Goal: Information Seeking & Learning: Learn about a topic

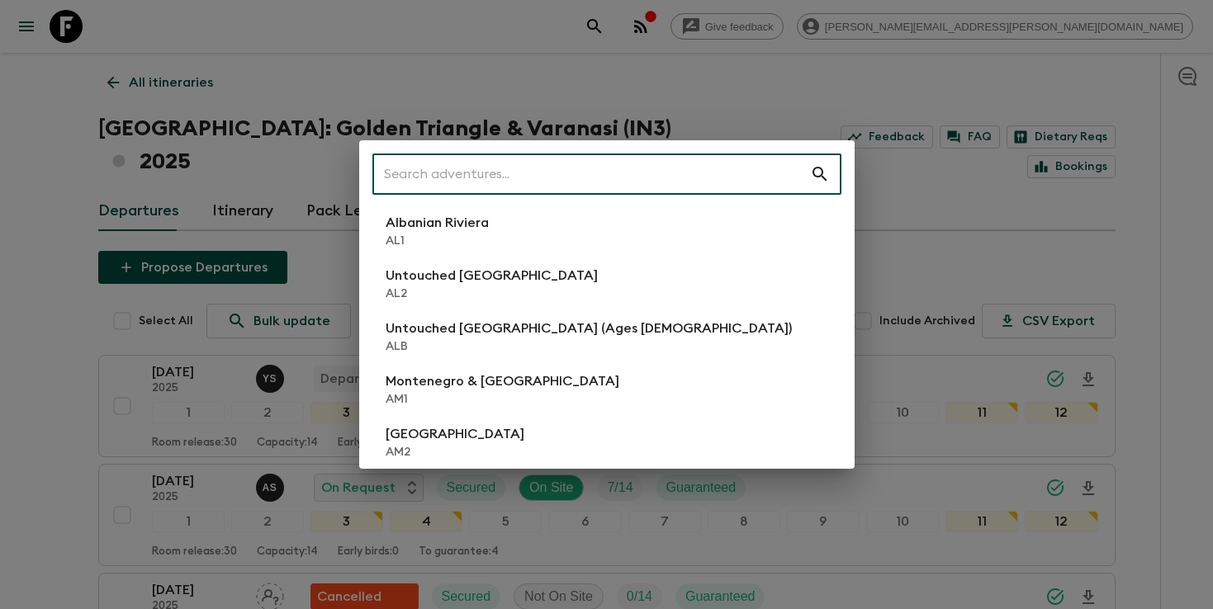
click at [651, 187] on input "text" at bounding box center [591, 174] width 438 height 46
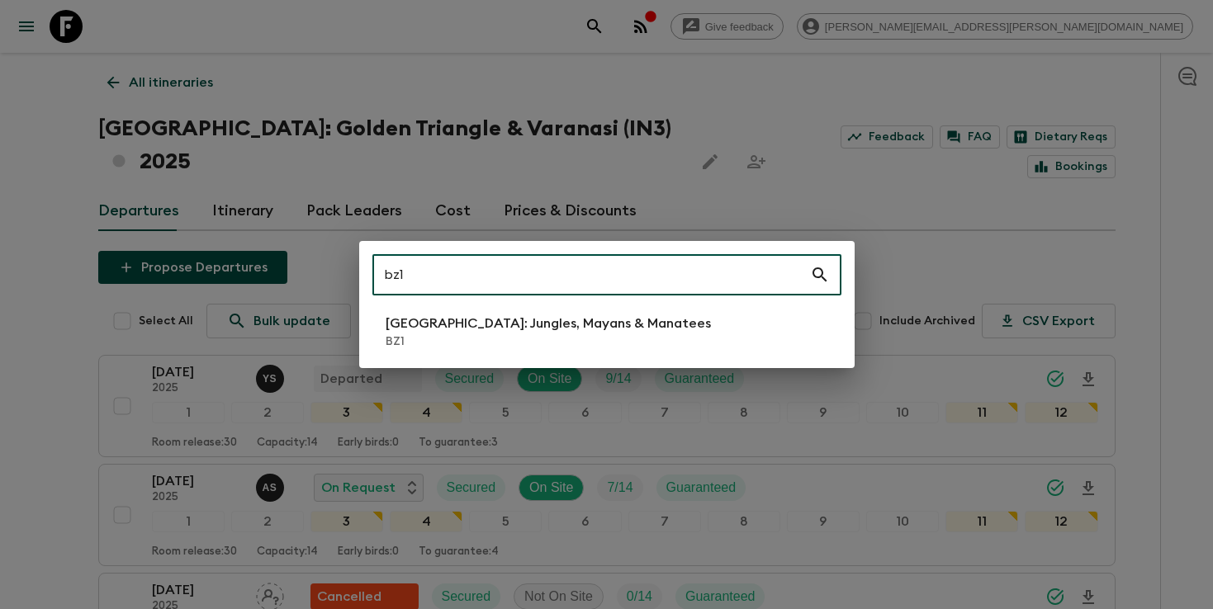
type input "bz1"
click at [555, 331] on p "[GEOGRAPHIC_DATA]: Jungles, Mayans & Manatees" at bounding box center [548, 324] width 325 height 20
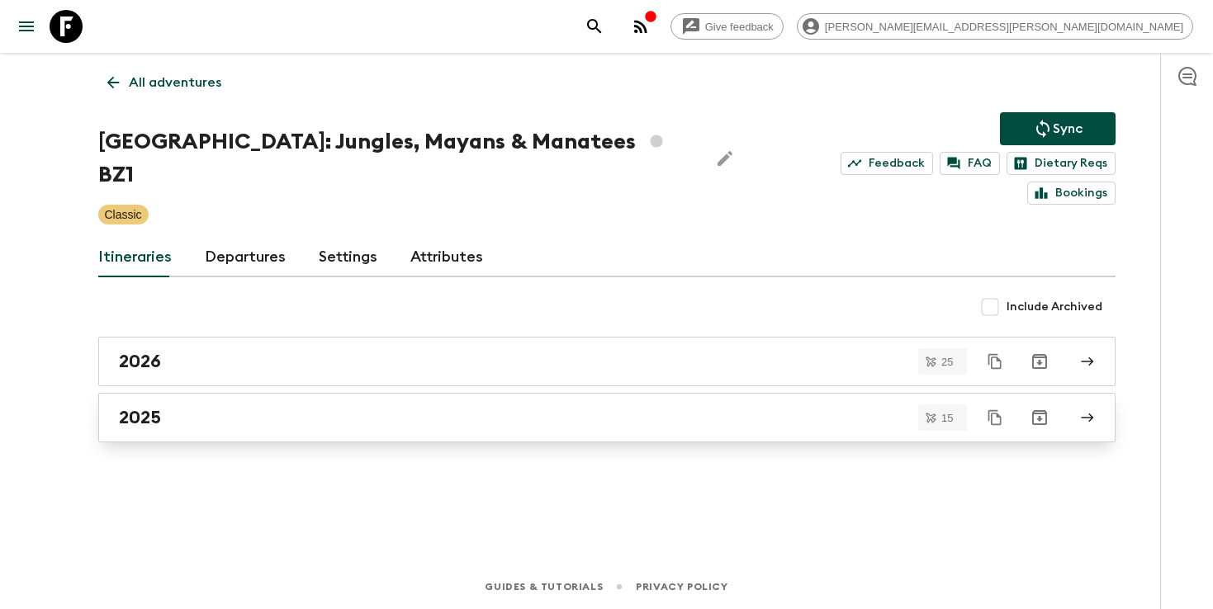
click at [431, 407] on div "2025" at bounding box center [591, 417] width 944 height 21
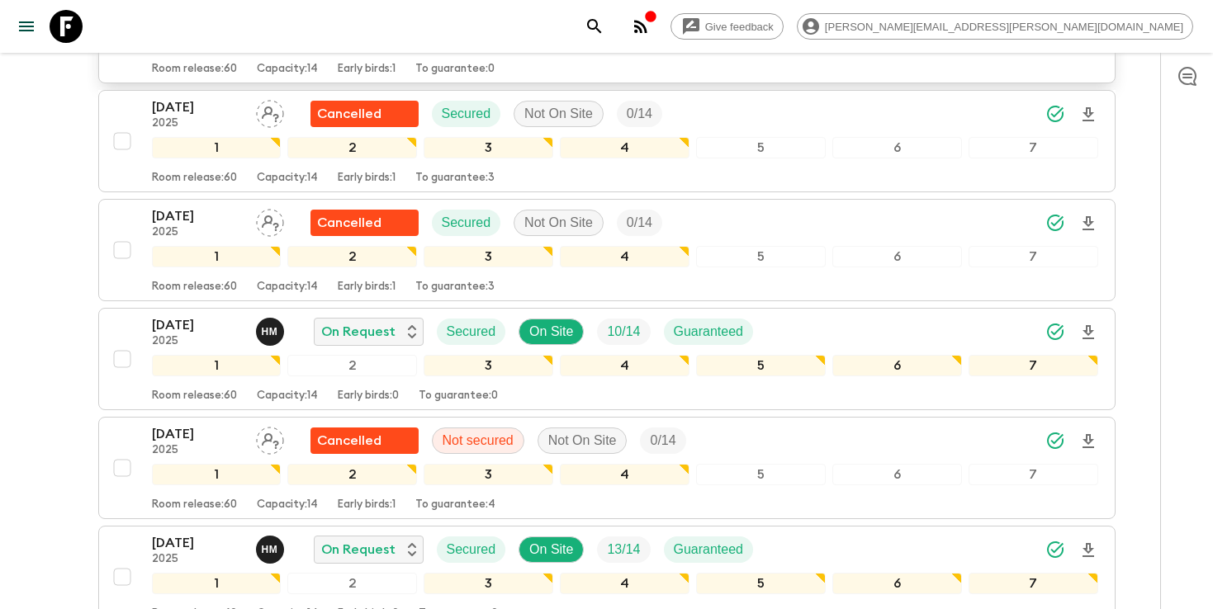
scroll to position [430, 0]
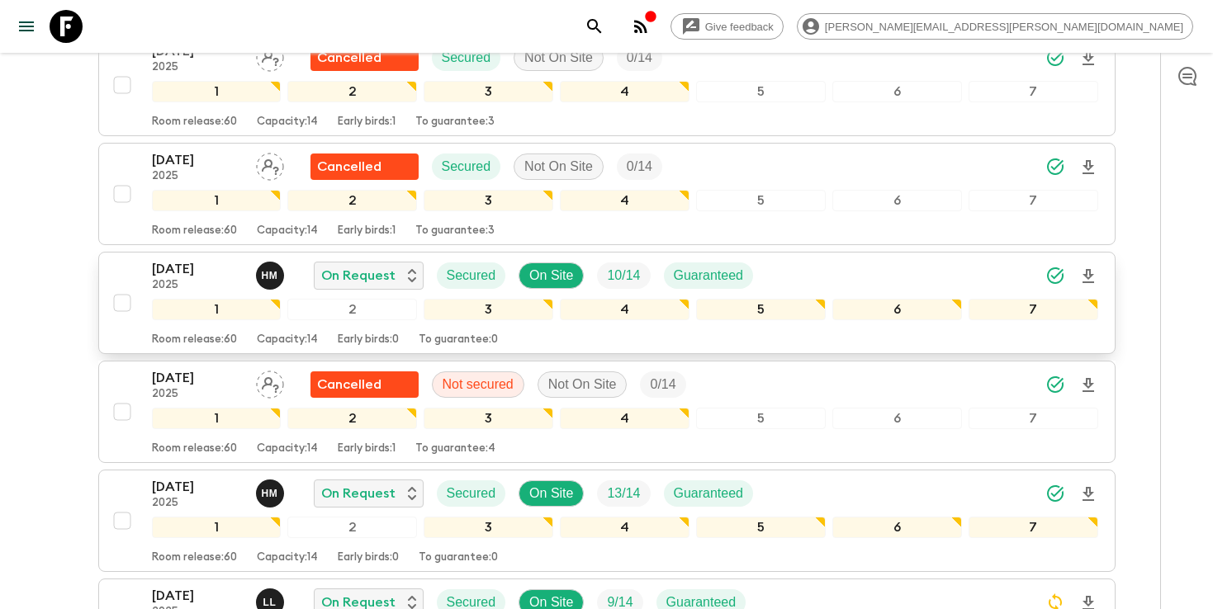
click at [1086, 267] on icon "Download Onboarding" at bounding box center [1088, 277] width 20 height 20
click at [604, 24] on icon "search adventures" at bounding box center [594, 27] width 20 height 20
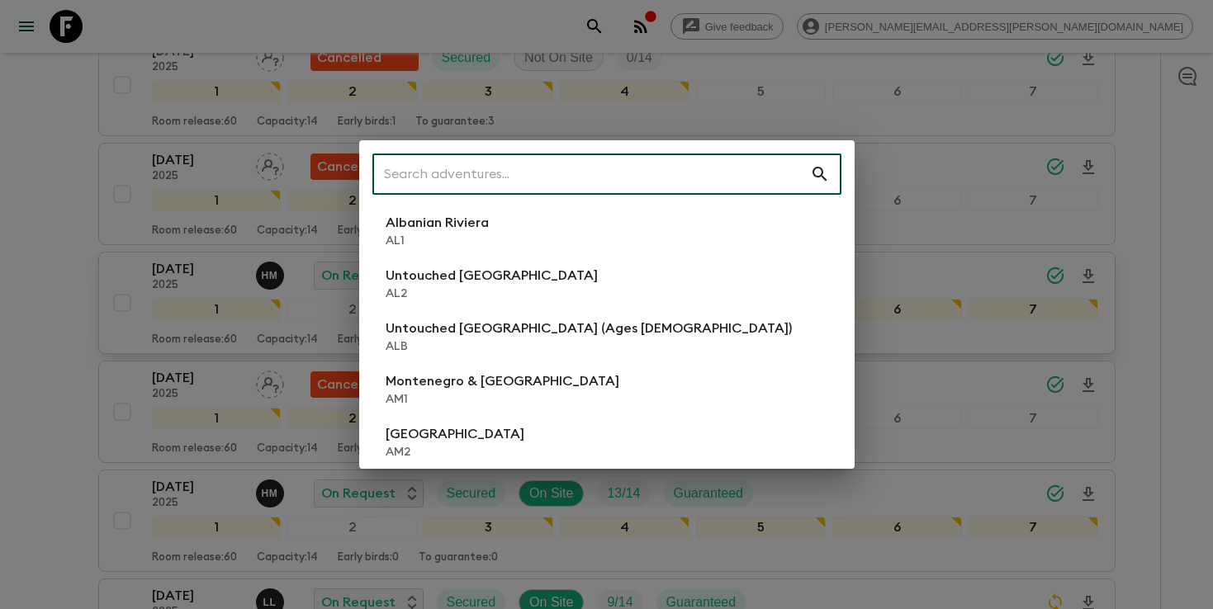
click at [712, 173] on input "text" at bounding box center [591, 174] width 438 height 46
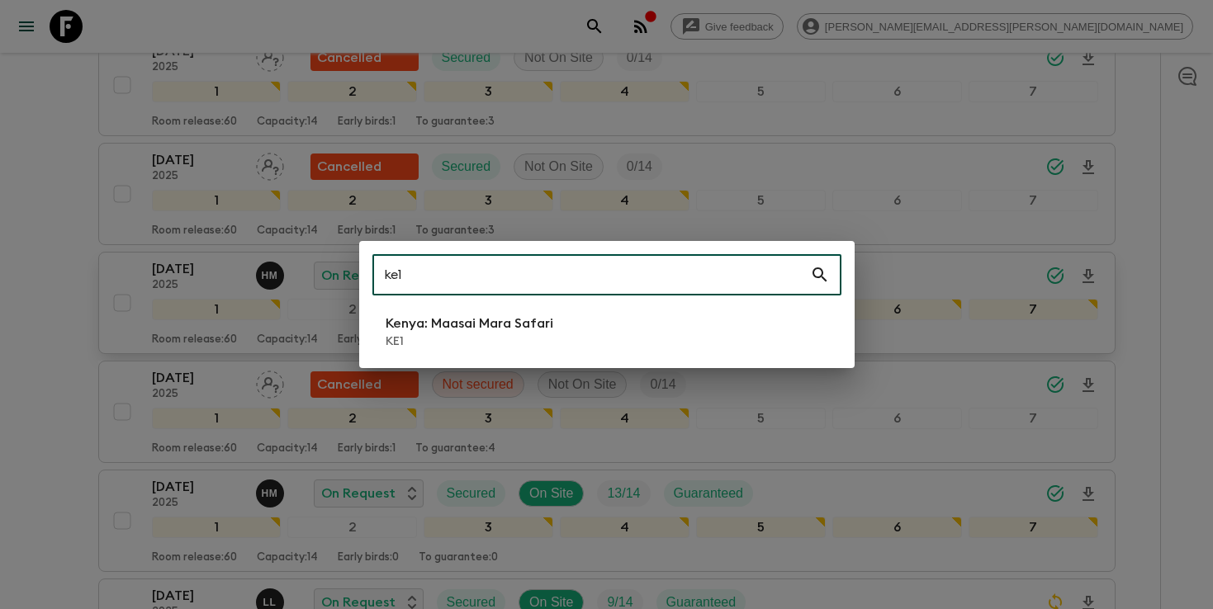
type input "ke1"
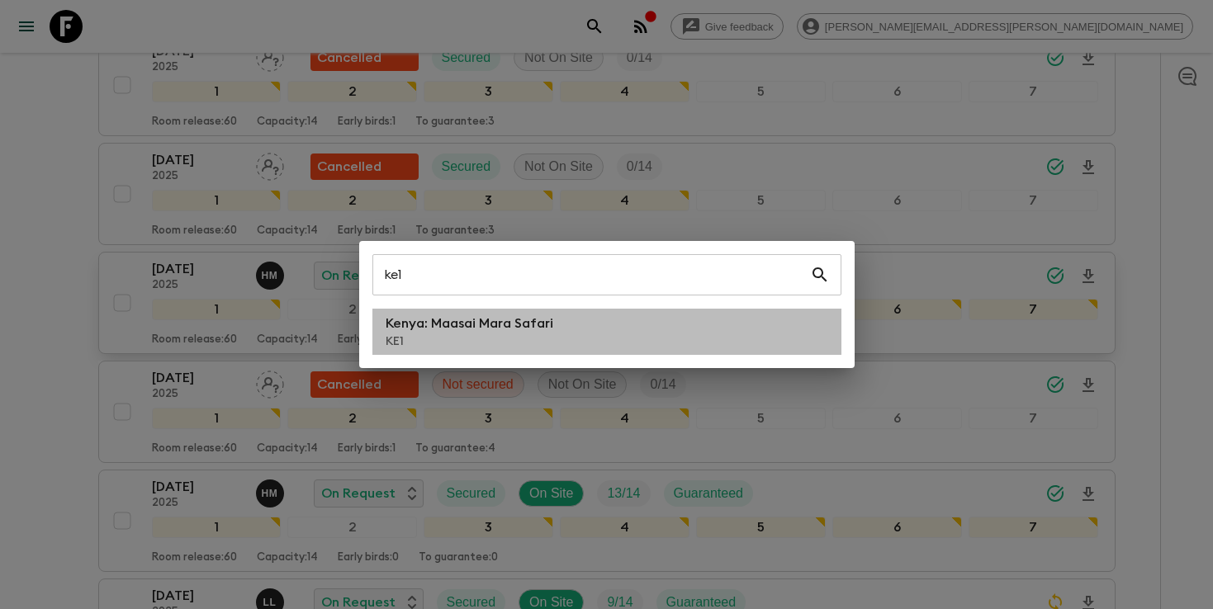
click at [509, 334] on p "KE1" at bounding box center [470, 342] width 168 height 17
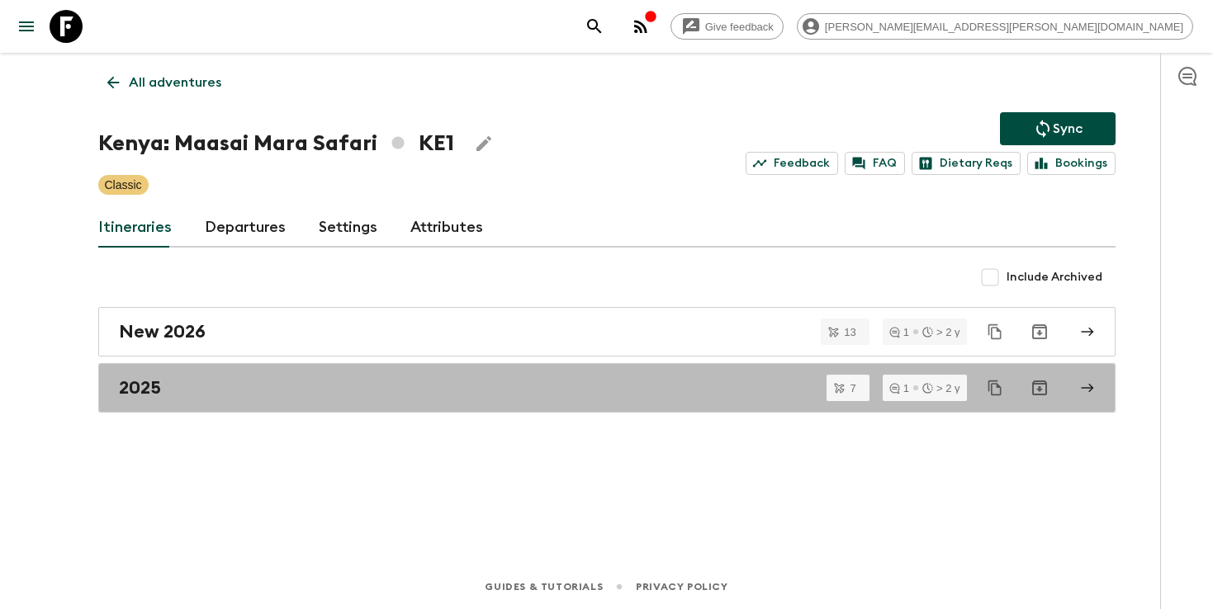
click at [304, 393] on div "2025" at bounding box center [591, 387] width 944 height 21
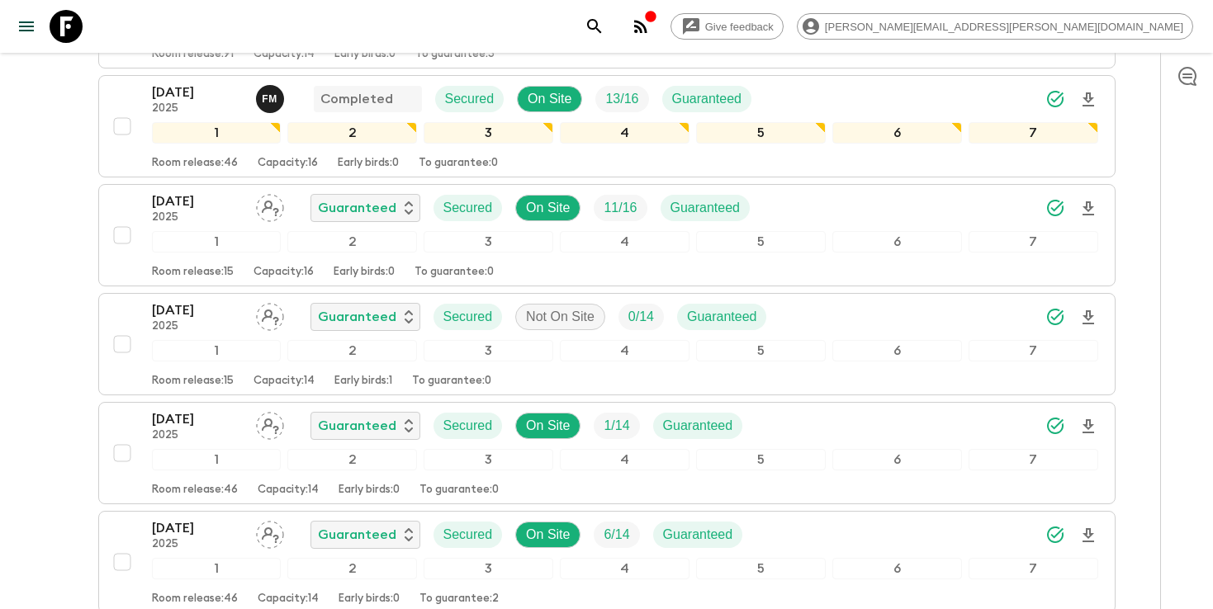
scroll to position [619, 0]
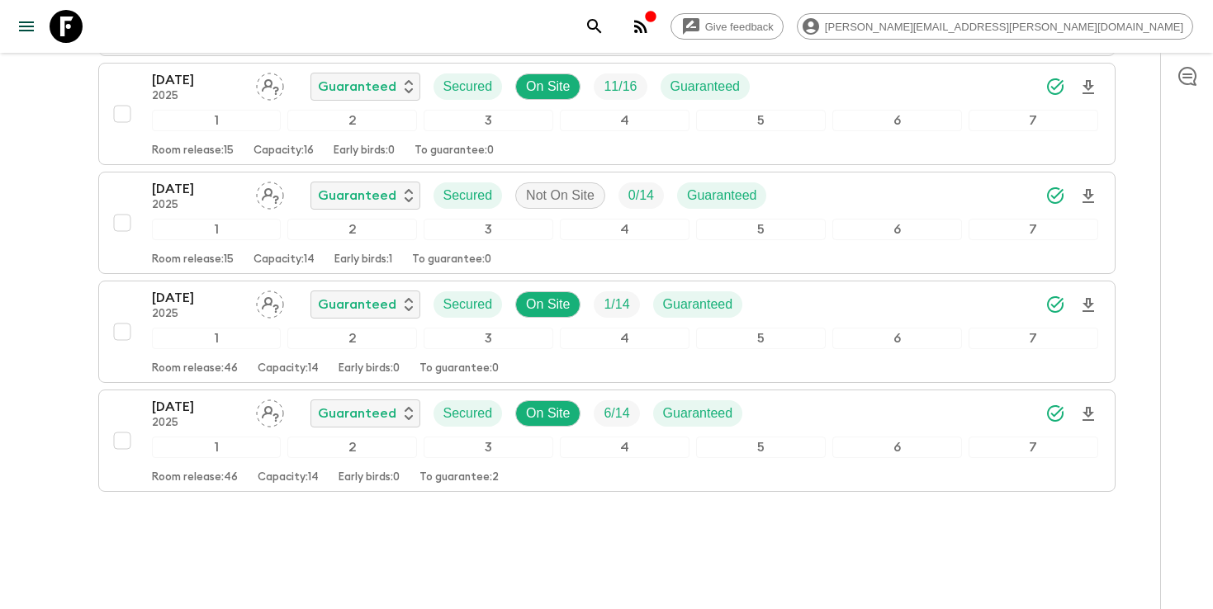
click at [64, 410] on div "Give feedback [PERSON_NAME][EMAIL_ADDRESS][PERSON_NAME][DOMAIN_NAME] All itiner…" at bounding box center [606, 11] width 1213 height 1261
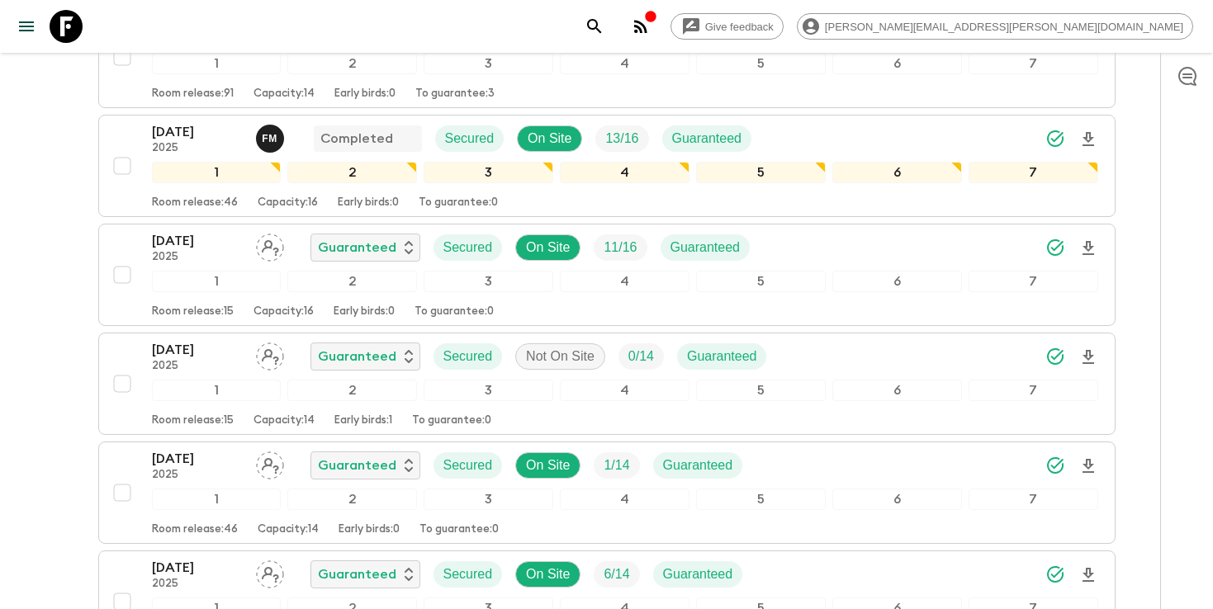
scroll to position [413, 0]
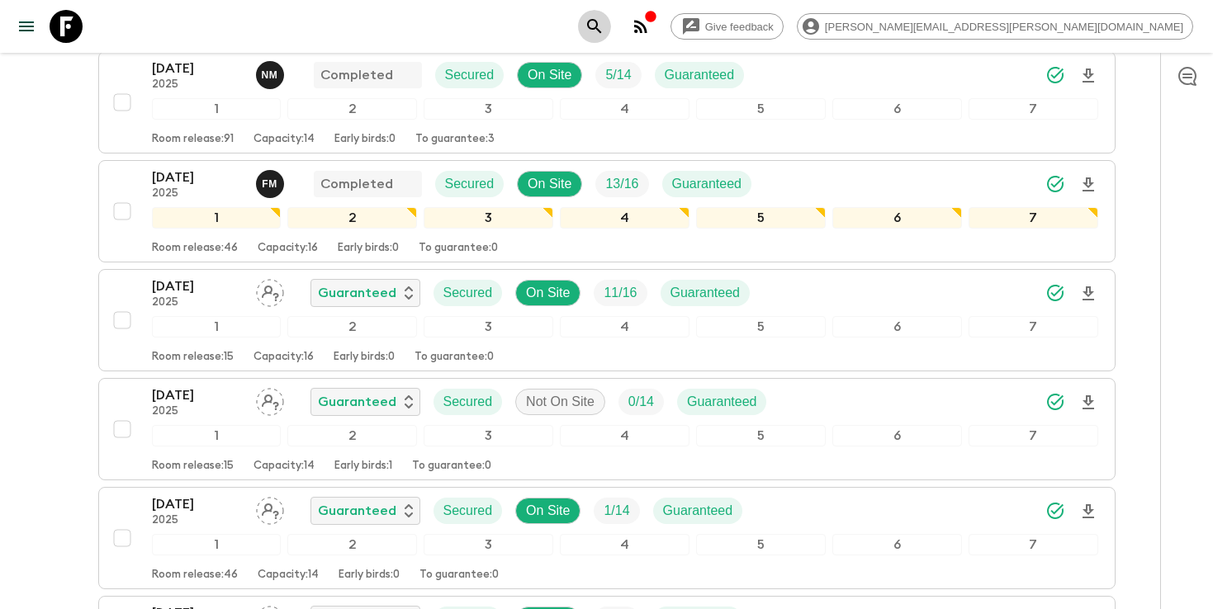
click at [604, 18] on icon "search adventures" at bounding box center [594, 27] width 20 height 20
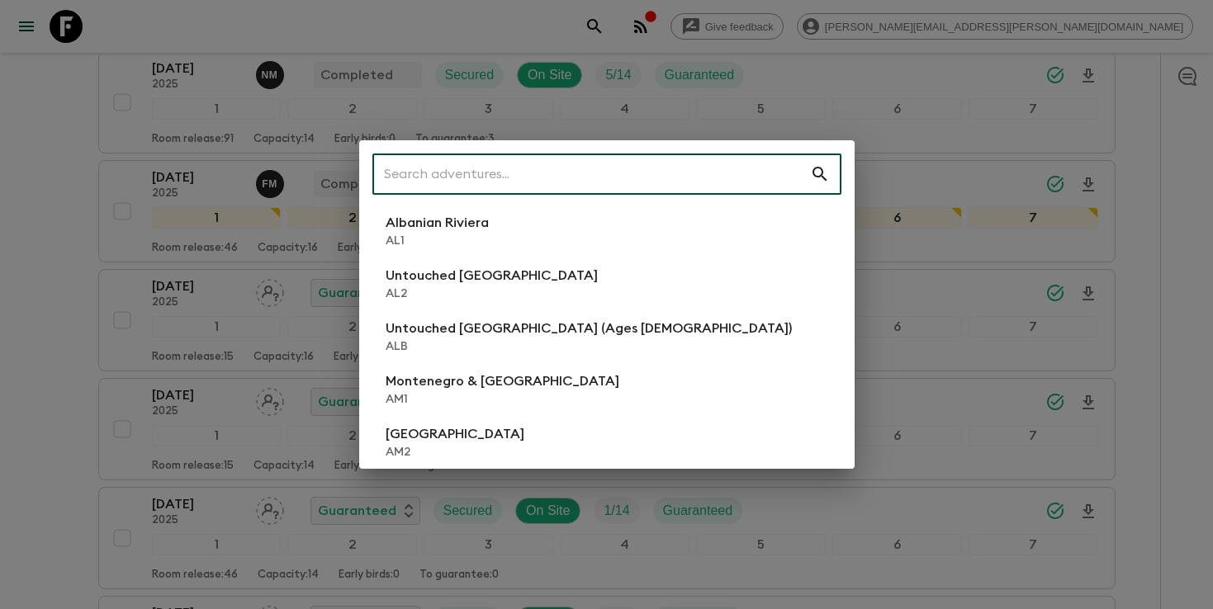
click at [611, 175] on input "text" at bounding box center [591, 174] width 438 height 46
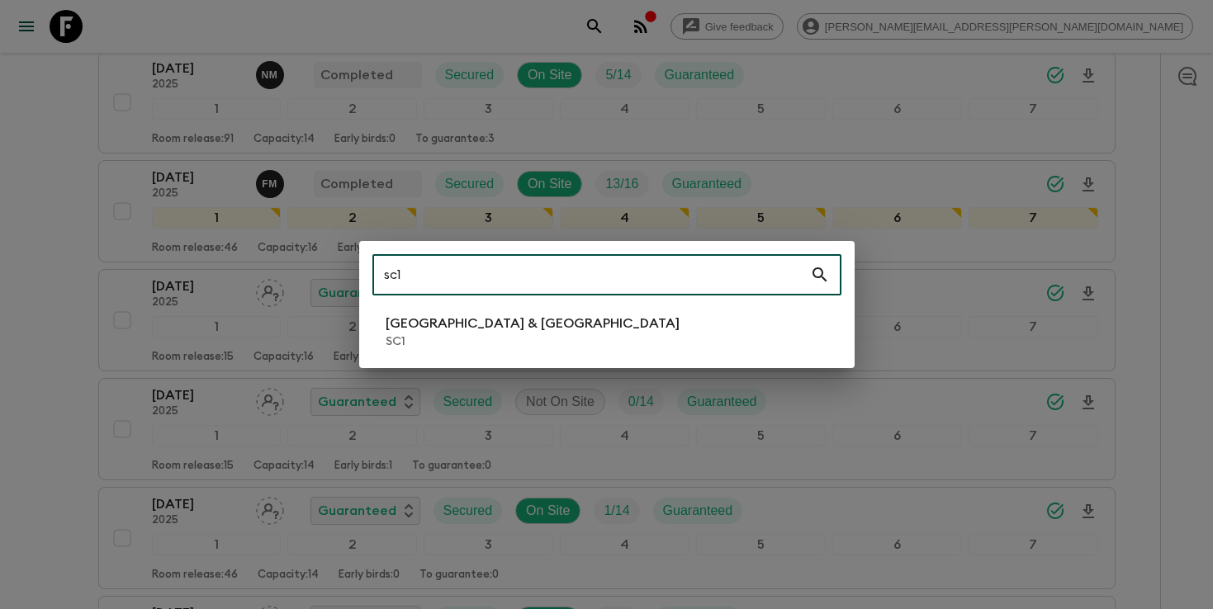
type input "sc1"
click at [523, 347] on li "[GEOGRAPHIC_DATA] & Croatia SC1" at bounding box center [606, 332] width 469 height 46
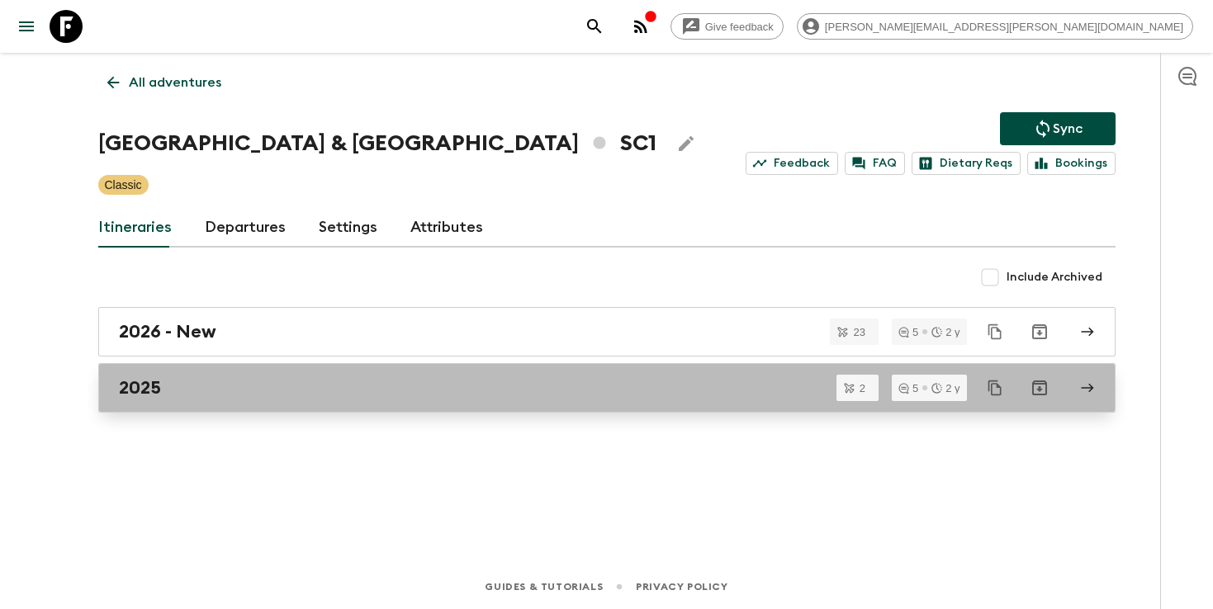
click at [503, 394] on div "2025" at bounding box center [591, 387] width 944 height 21
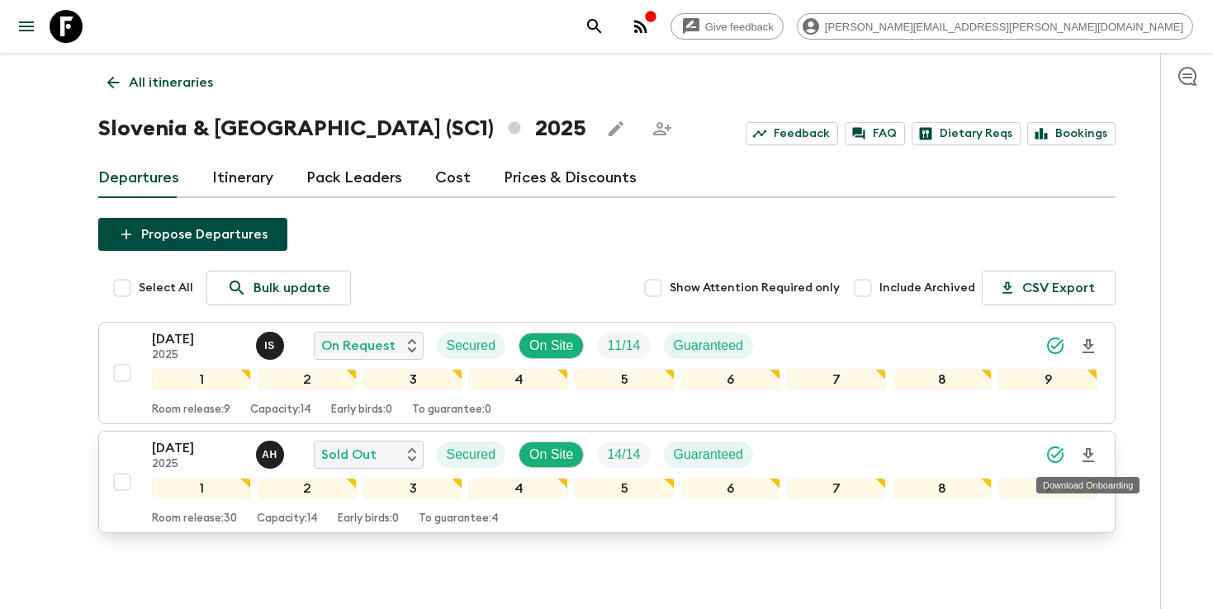
click at [1091, 461] on icon "Download Onboarding" at bounding box center [1088, 455] width 12 height 14
click at [601, 28] on icon "search adventures" at bounding box center [594, 26] width 14 height 14
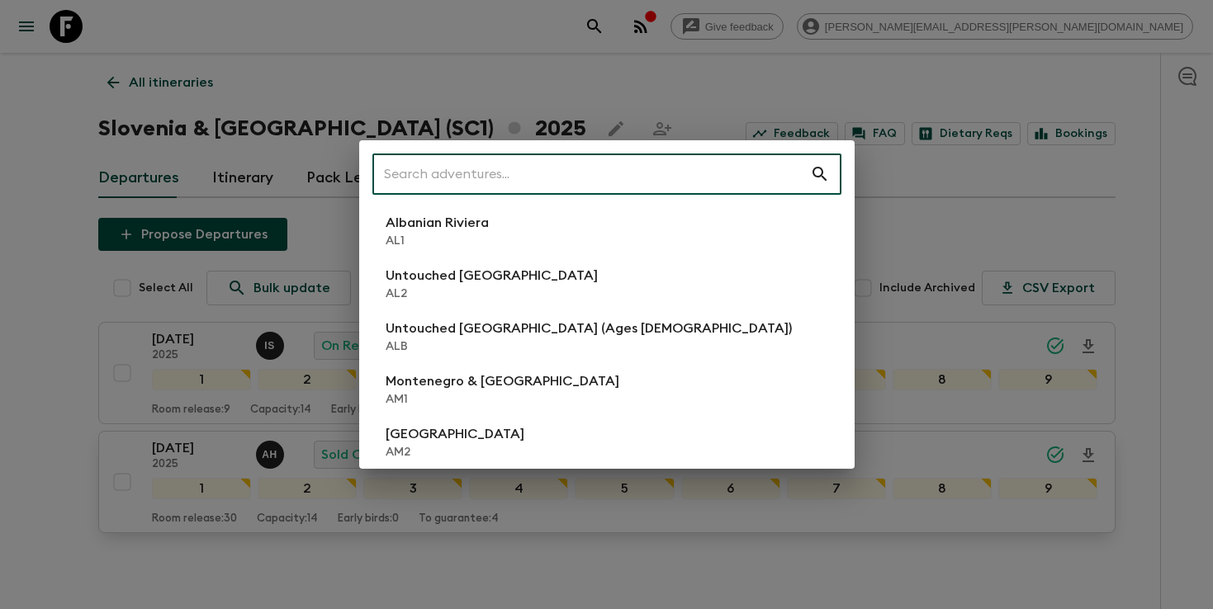
click at [689, 168] on input "text" at bounding box center [591, 174] width 438 height 46
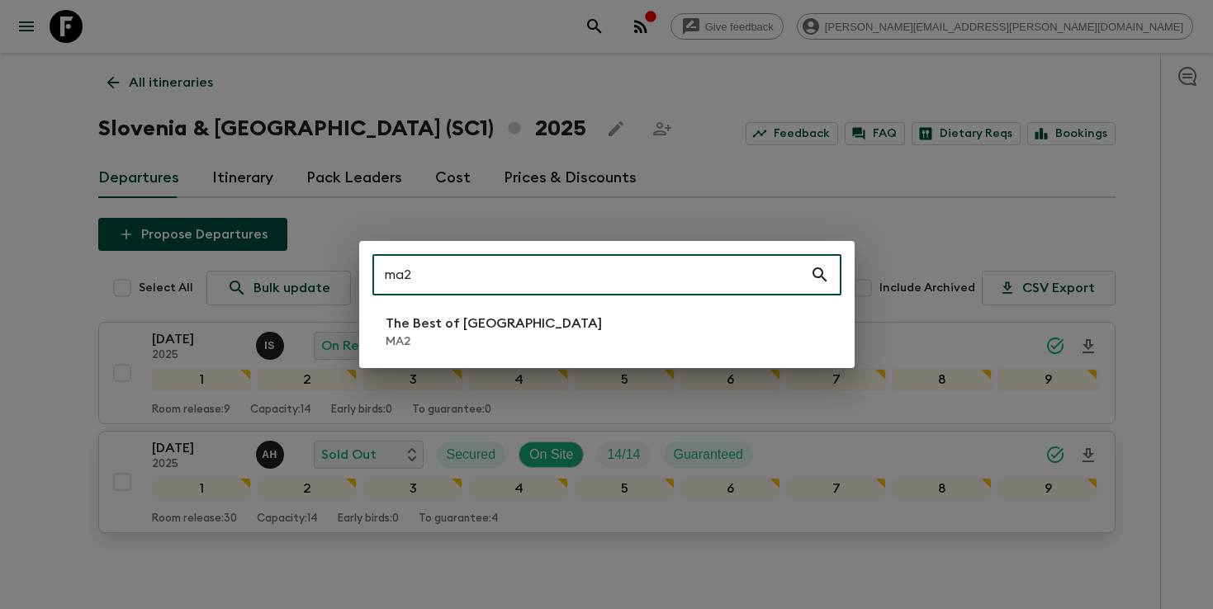
type input "ma2"
click at [545, 335] on li "The Best of [GEOGRAPHIC_DATA] MA2" at bounding box center [606, 332] width 469 height 46
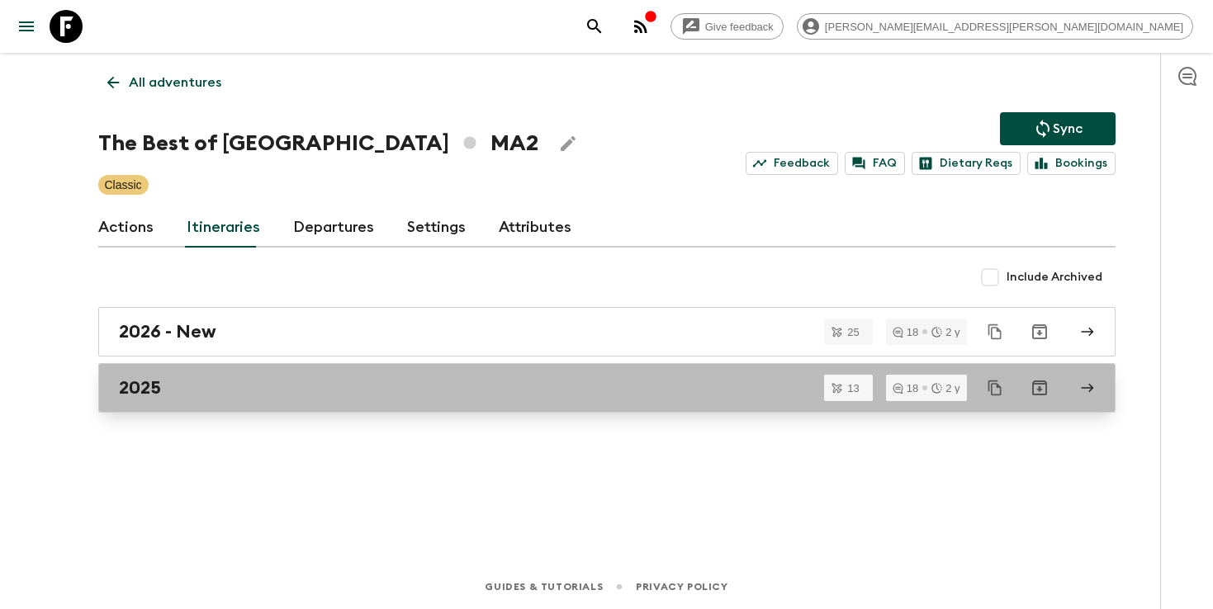
click at [350, 398] on div "2025" at bounding box center [591, 387] width 944 height 21
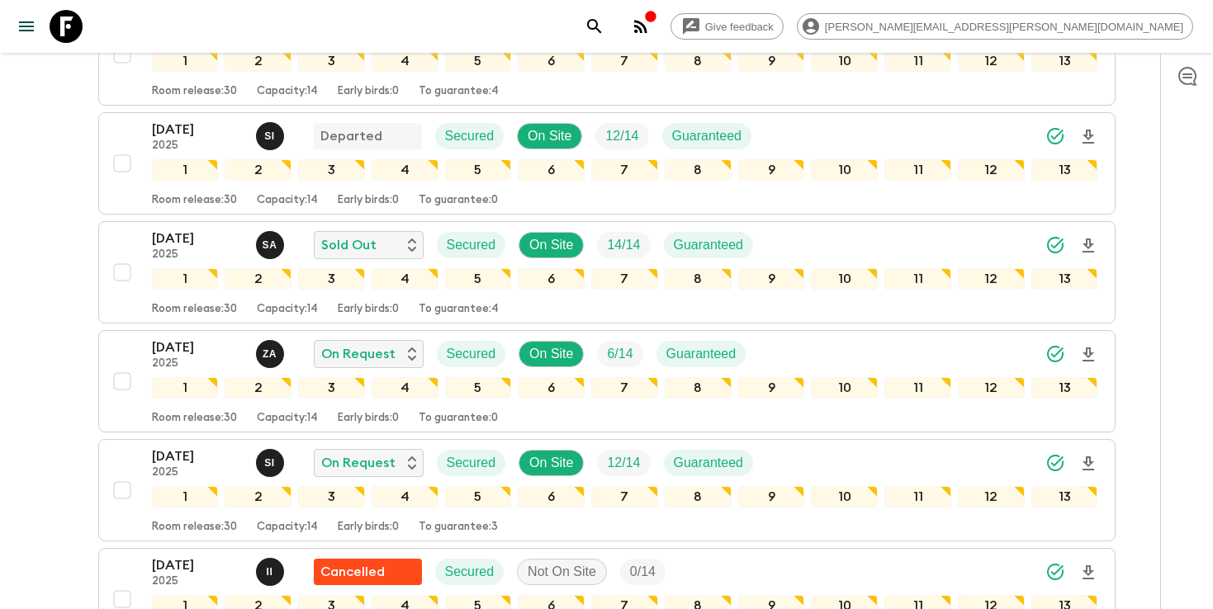
scroll to position [323, 0]
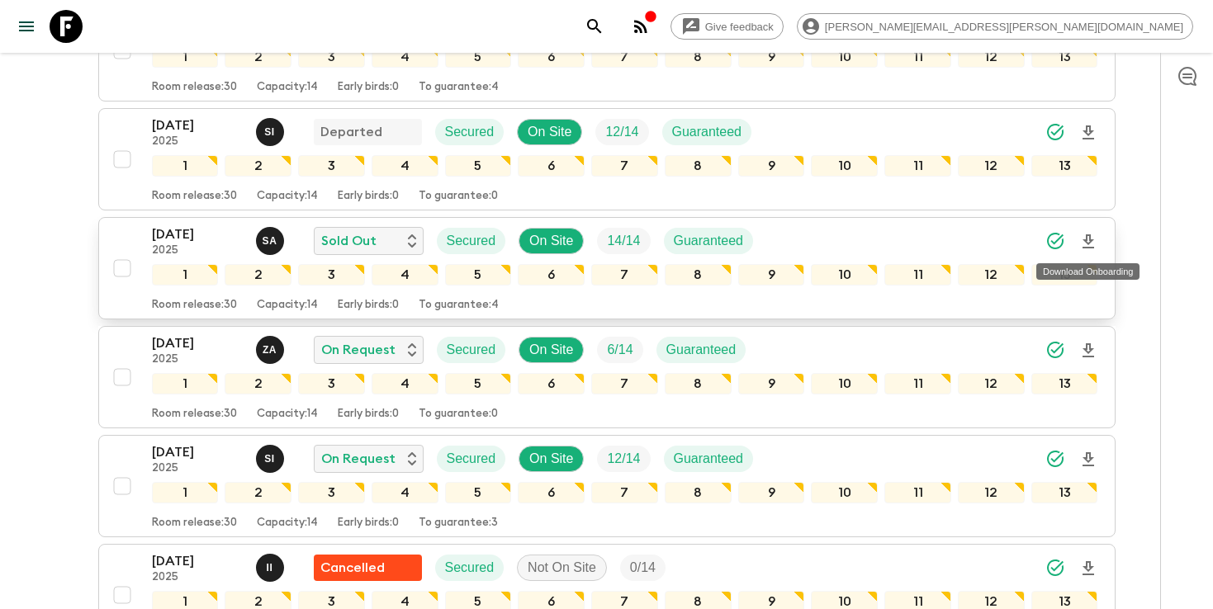
click at [1086, 243] on icon "Download Onboarding" at bounding box center [1088, 242] width 20 height 20
click at [611, 31] on button "search adventures" at bounding box center [594, 26] width 33 height 33
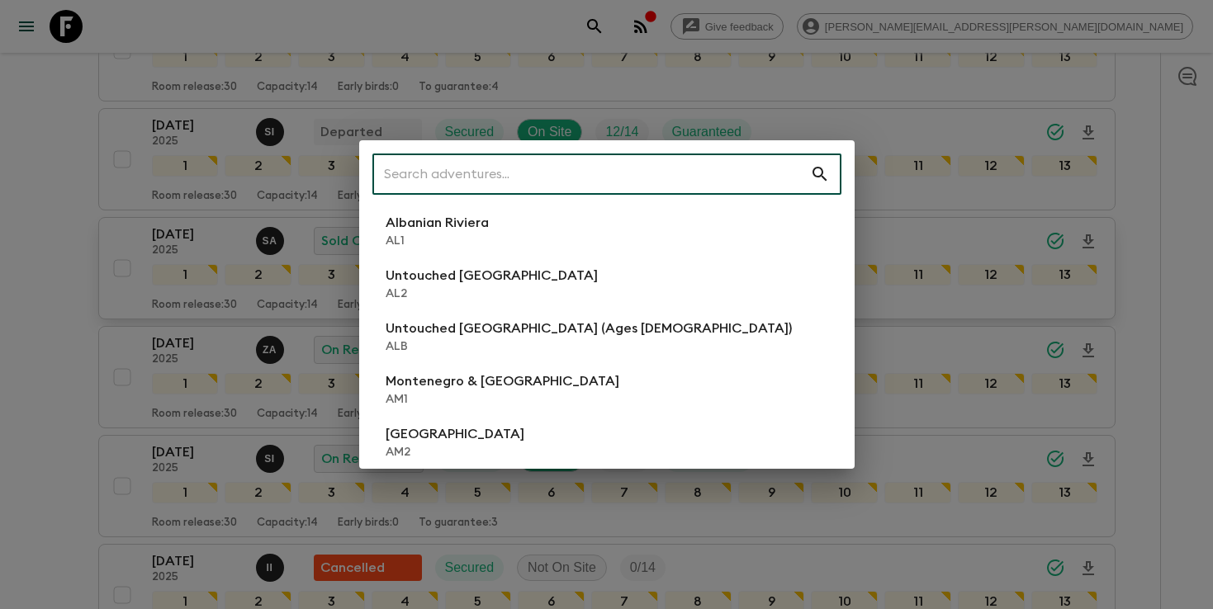
click at [662, 175] on input "text" at bounding box center [591, 174] width 438 height 46
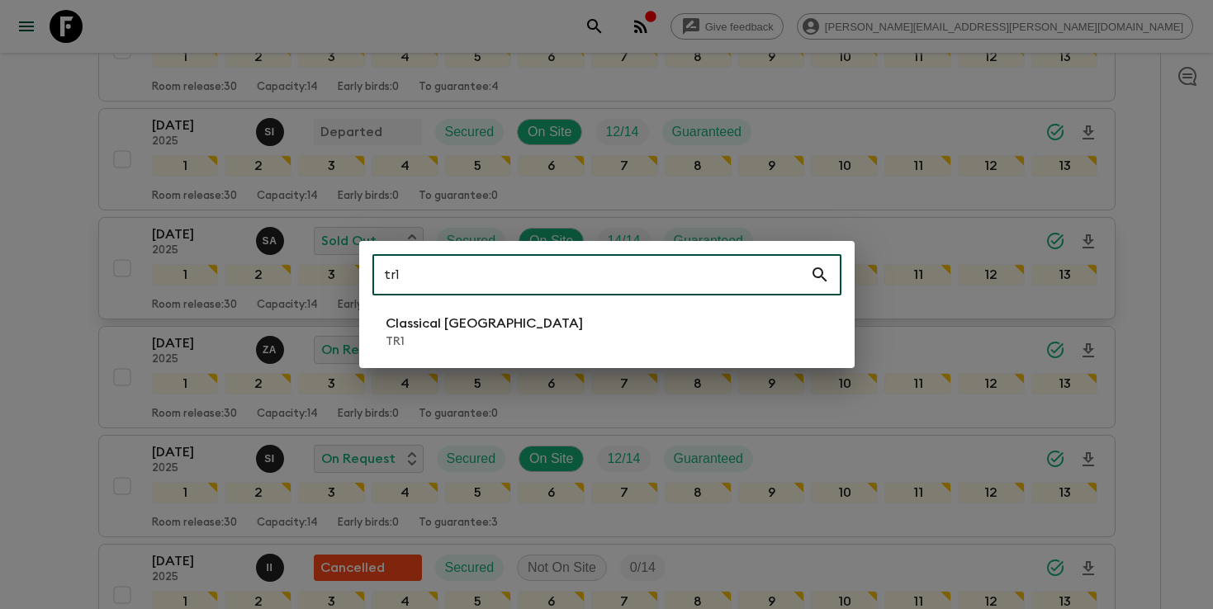
type input "tr1"
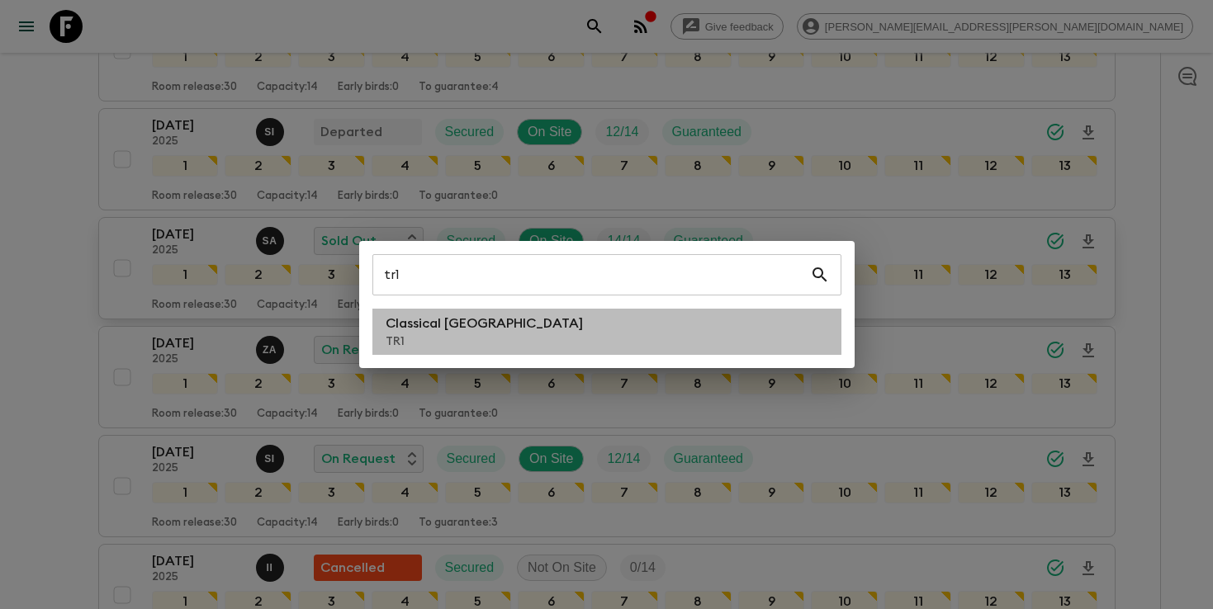
click at [541, 352] on li "Classical Türkiye TR1" at bounding box center [606, 332] width 469 height 46
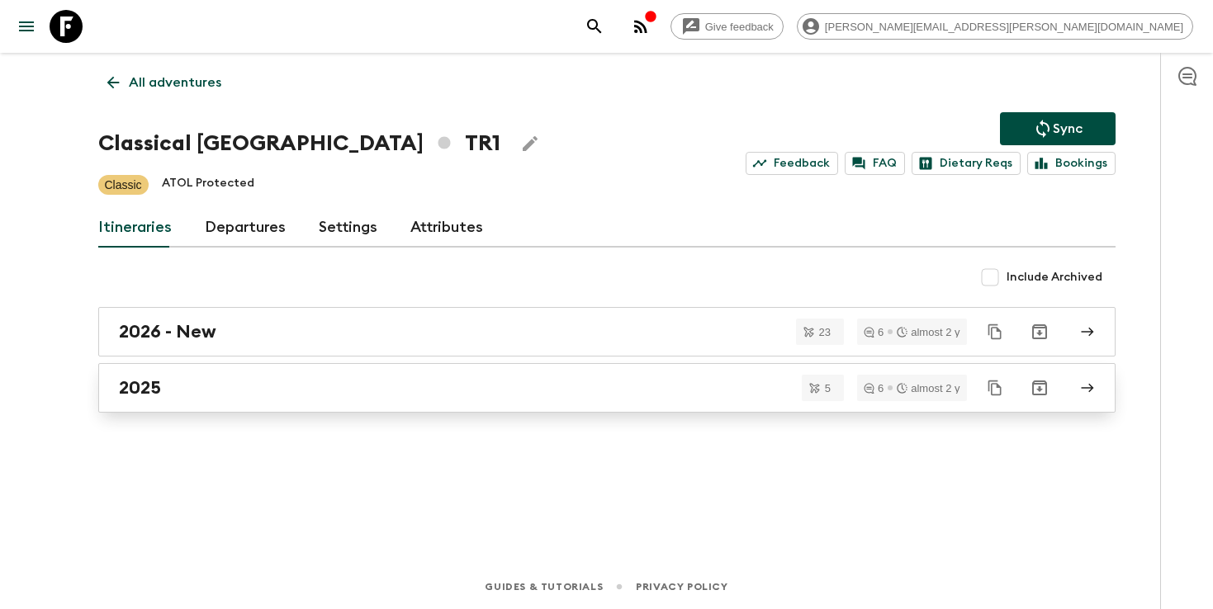
click at [472, 381] on div "2025" at bounding box center [591, 387] width 944 height 21
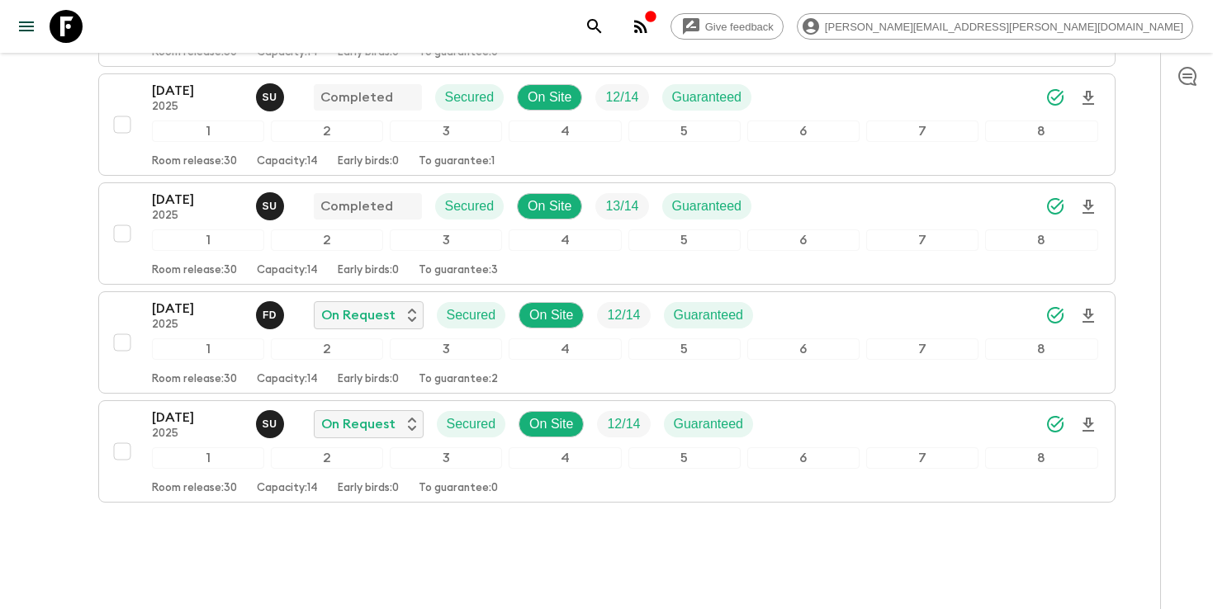
scroll to position [382, 0]
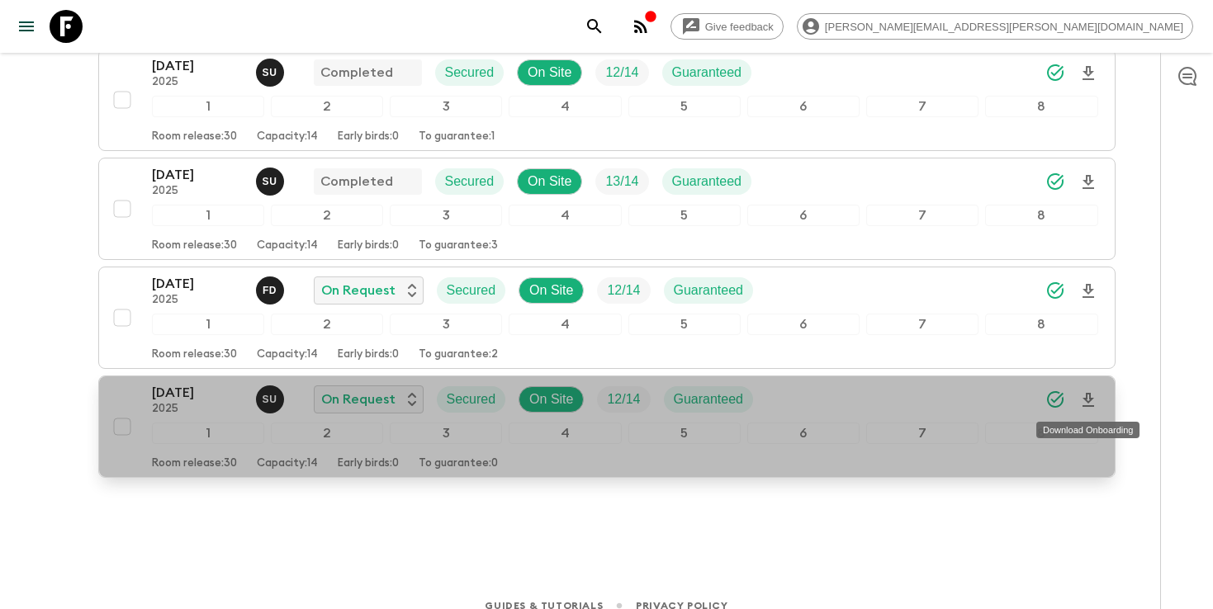
click at [1092, 403] on icon "Download Onboarding" at bounding box center [1088, 400] width 20 height 20
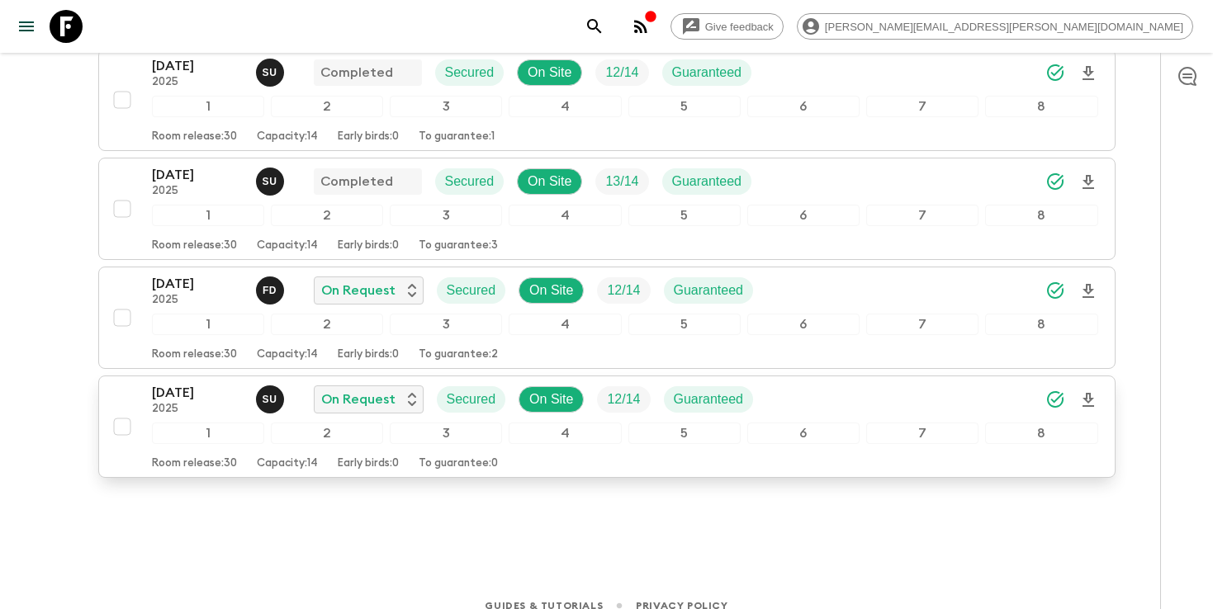
click at [604, 32] on icon "search adventures" at bounding box center [594, 27] width 20 height 20
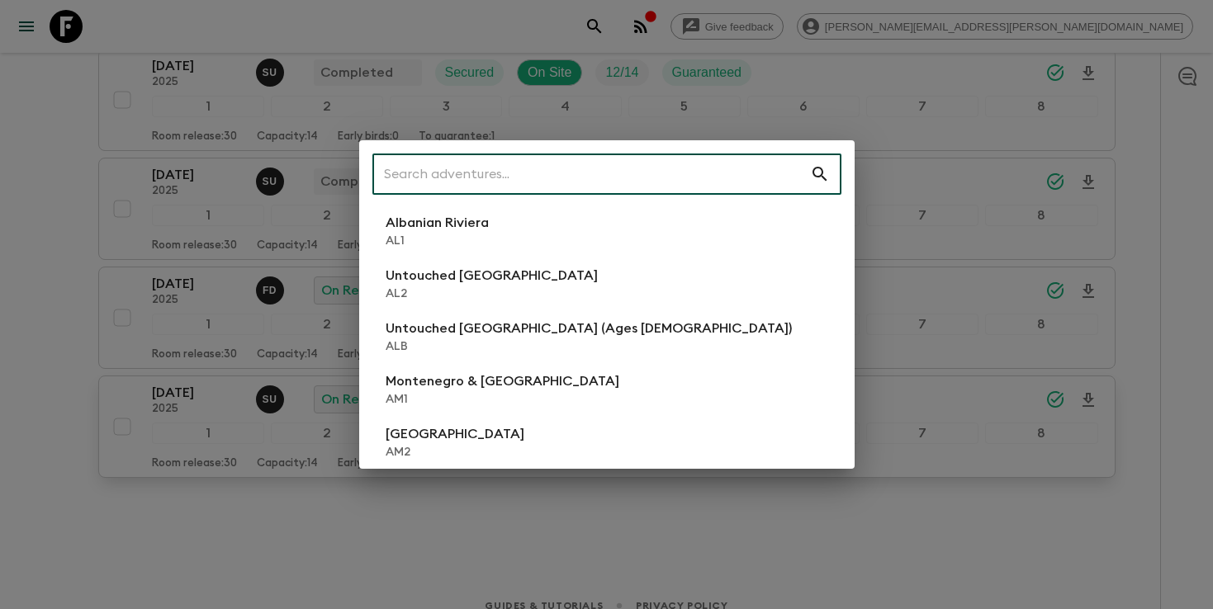
click at [627, 186] on input "text" at bounding box center [591, 174] width 438 height 46
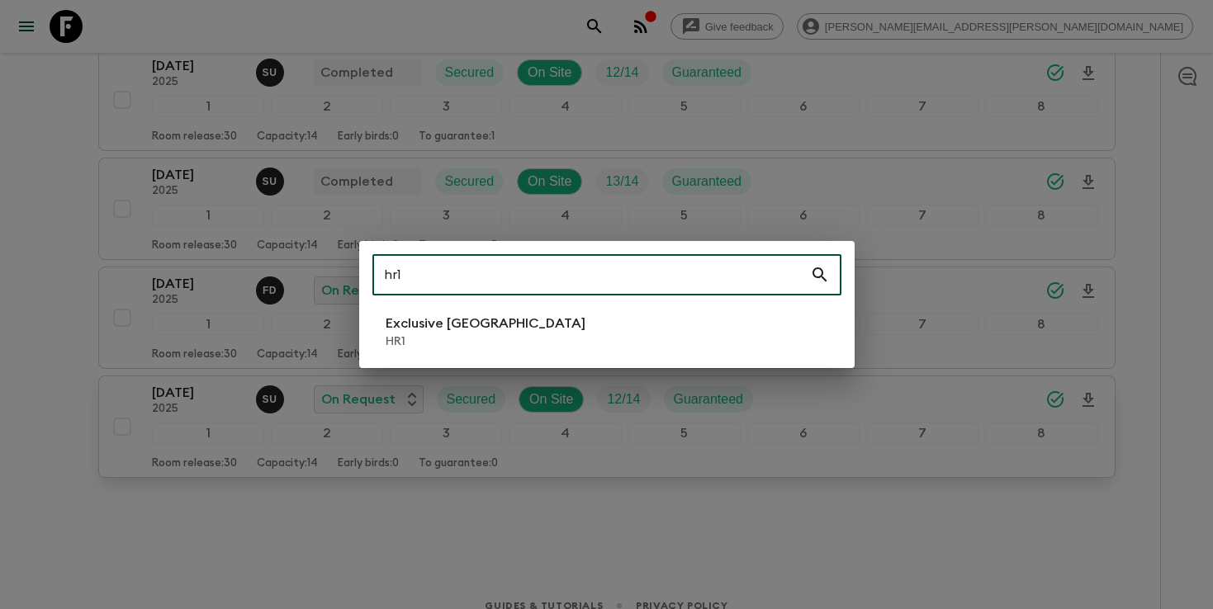
type input "hr1"
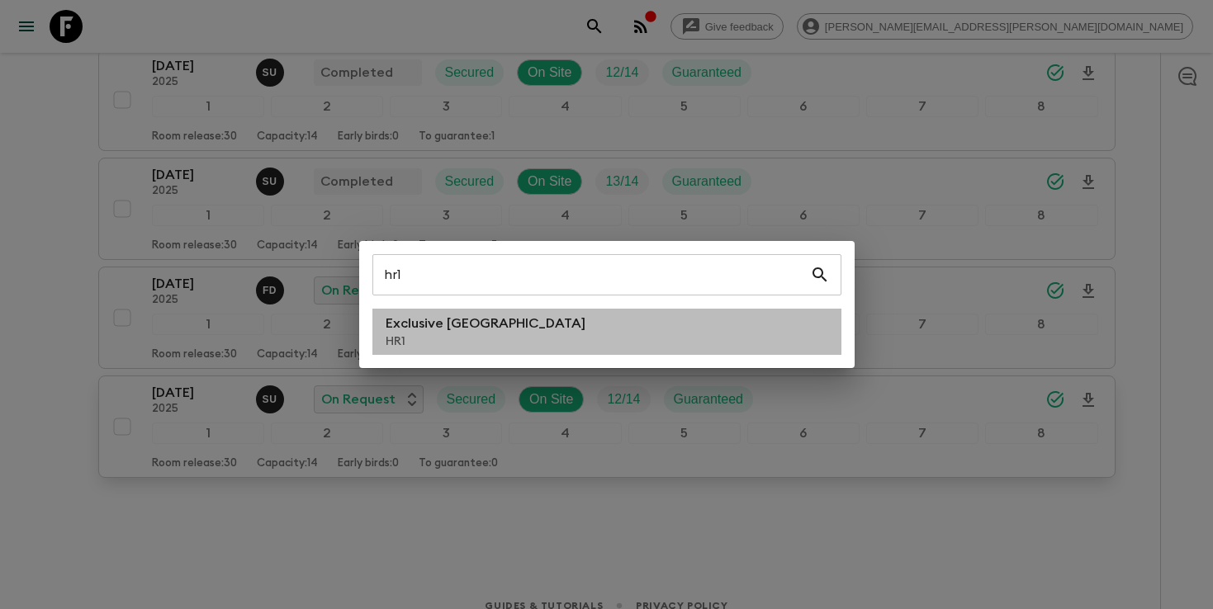
click at [508, 335] on li "Exclusive Croatia HR1" at bounding box center [606, 332] width 469 height 46
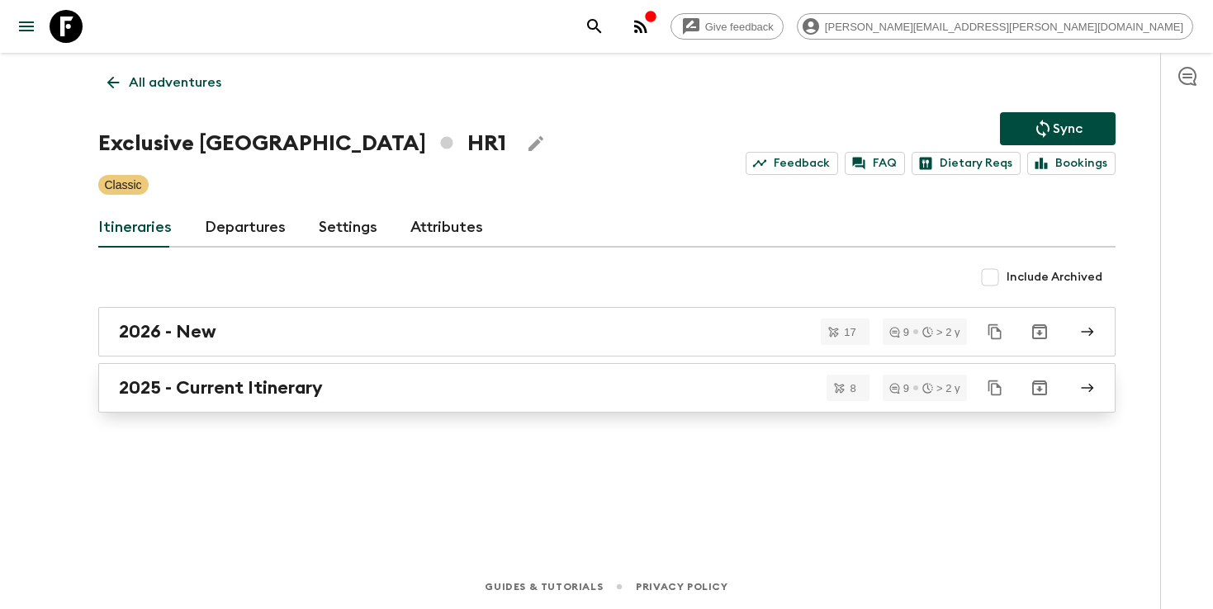
click at [355, 396] on div "2025 - Current Itinerary" at bounding box center [591, 387] width 944 height 21
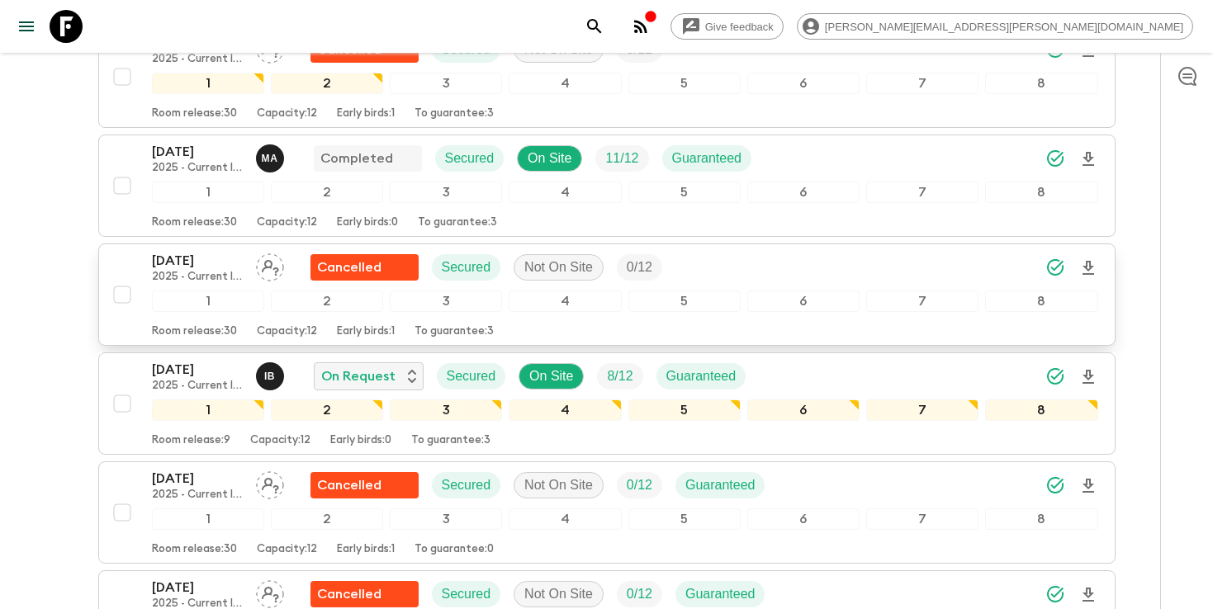
scroll to position [606, 0]
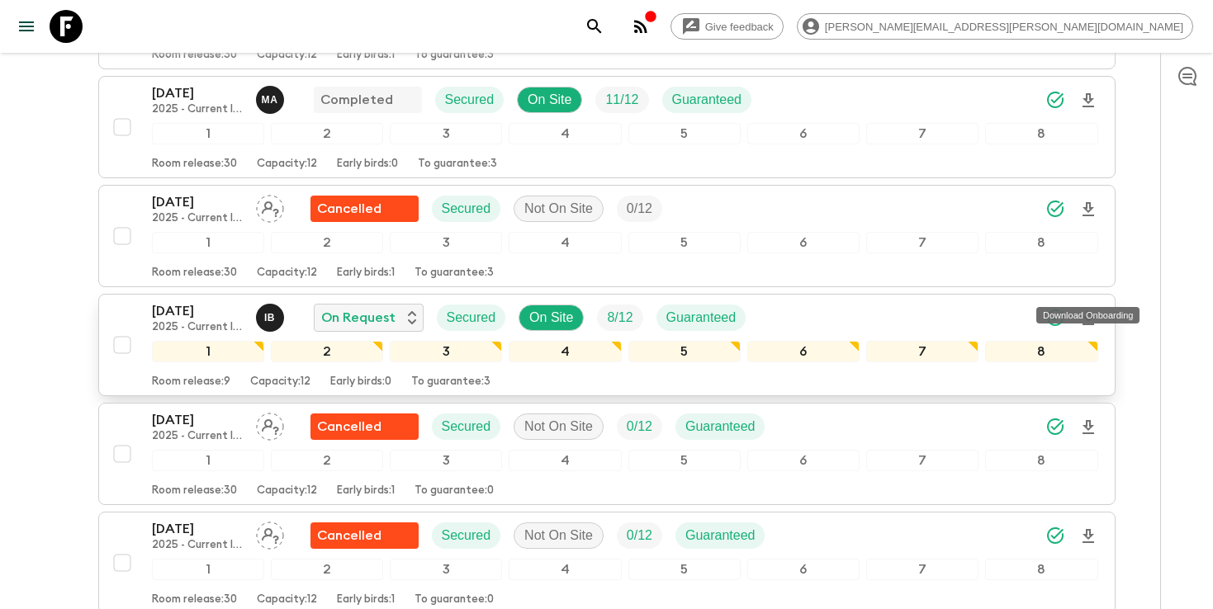
click at [1090, 309] on icon "Download Onboarding" at bounding box center [1088, 319] width 20 height 20
click at [116, 438] on input "checkbox" at bounding box center [122, 454] width 33 height 33
checkbox input "true"
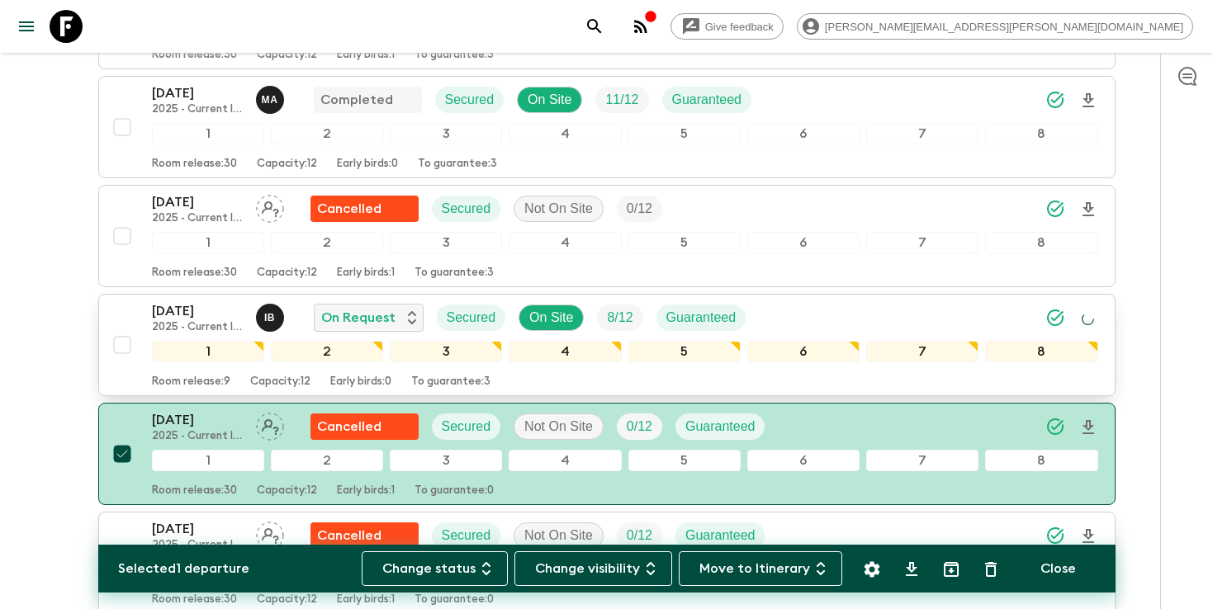
click at [117, 546] on input "checkbox" at bounding box center [122, 562] width 33 height 33
checkbox input "true"
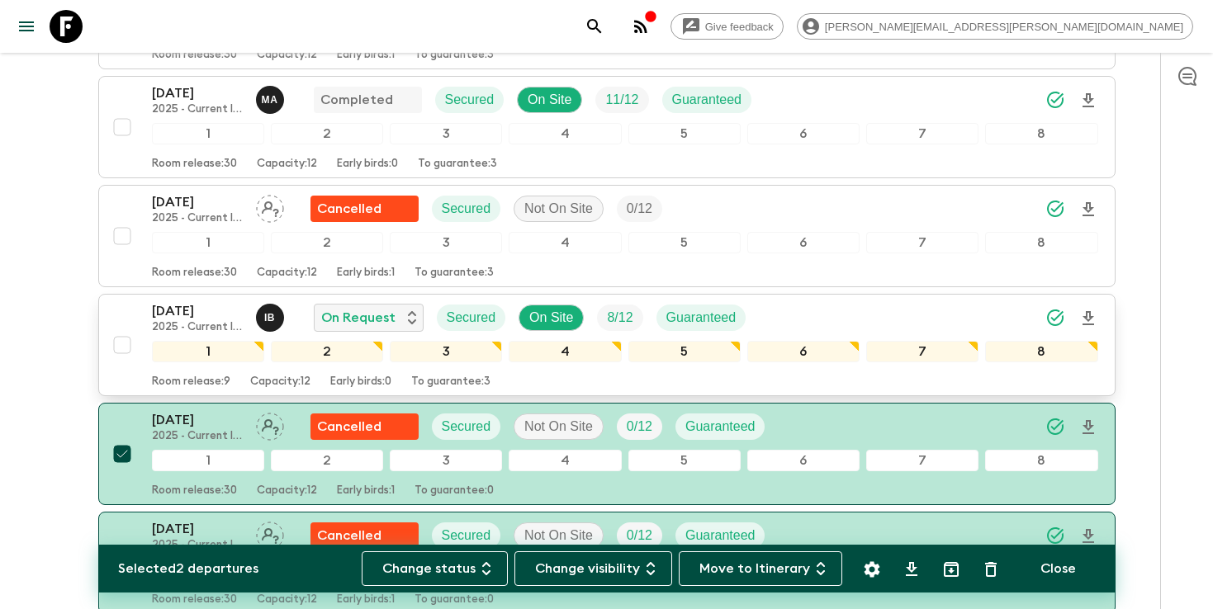
scroll to position [471, 0]
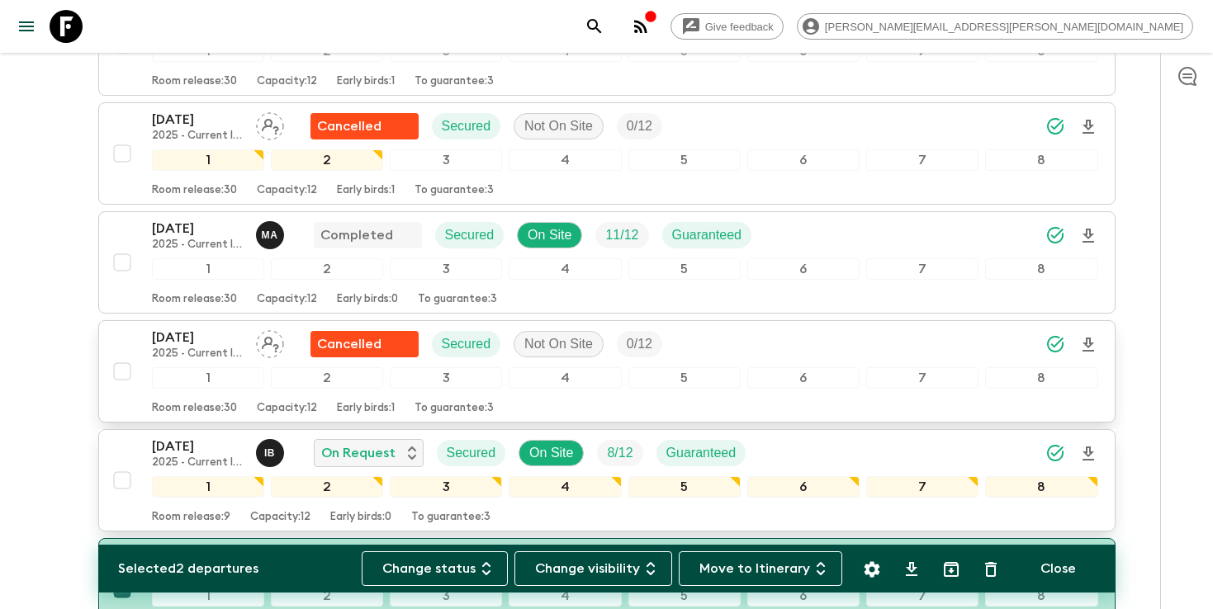
click at [118, 355] on input "checkbox" at bounding box center [122, 371] width 33 height 33
checkbox input "true"
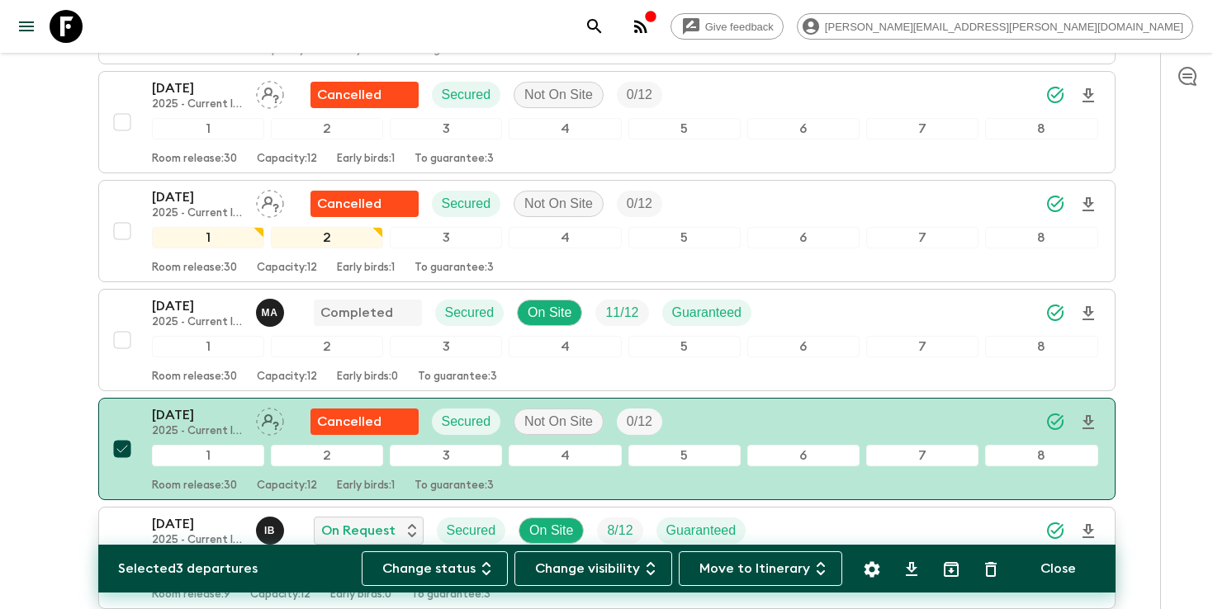
scroll to position [379, 0]
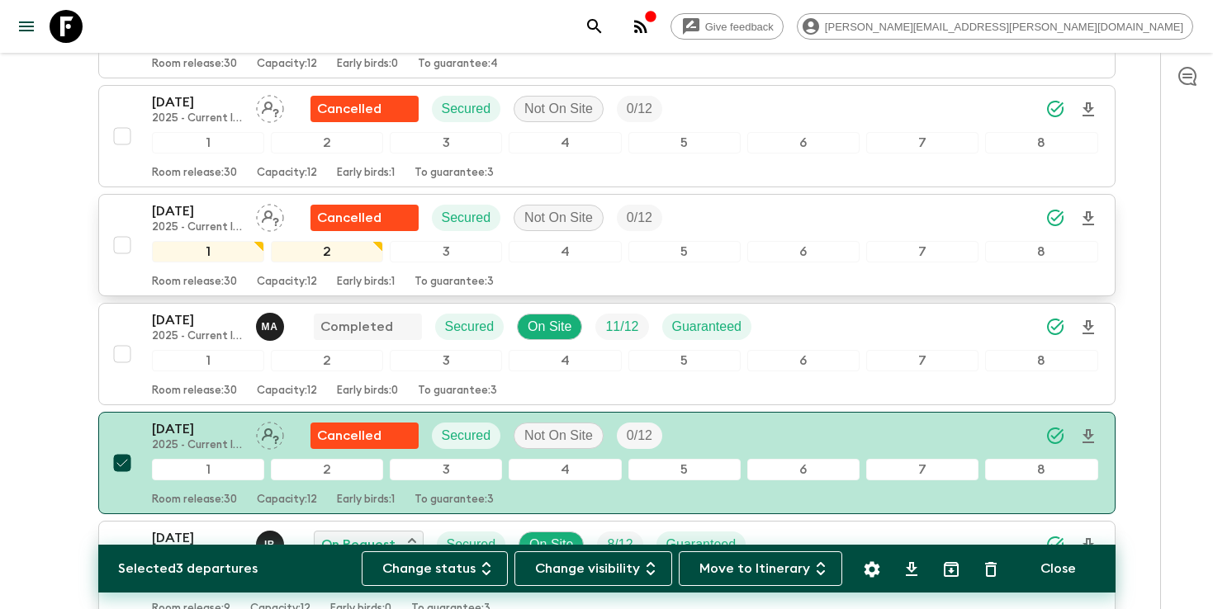
click at [109, 229] on input "checkbox" at bounding box center [122, 245] width 33 height 33
checkbox input "true"
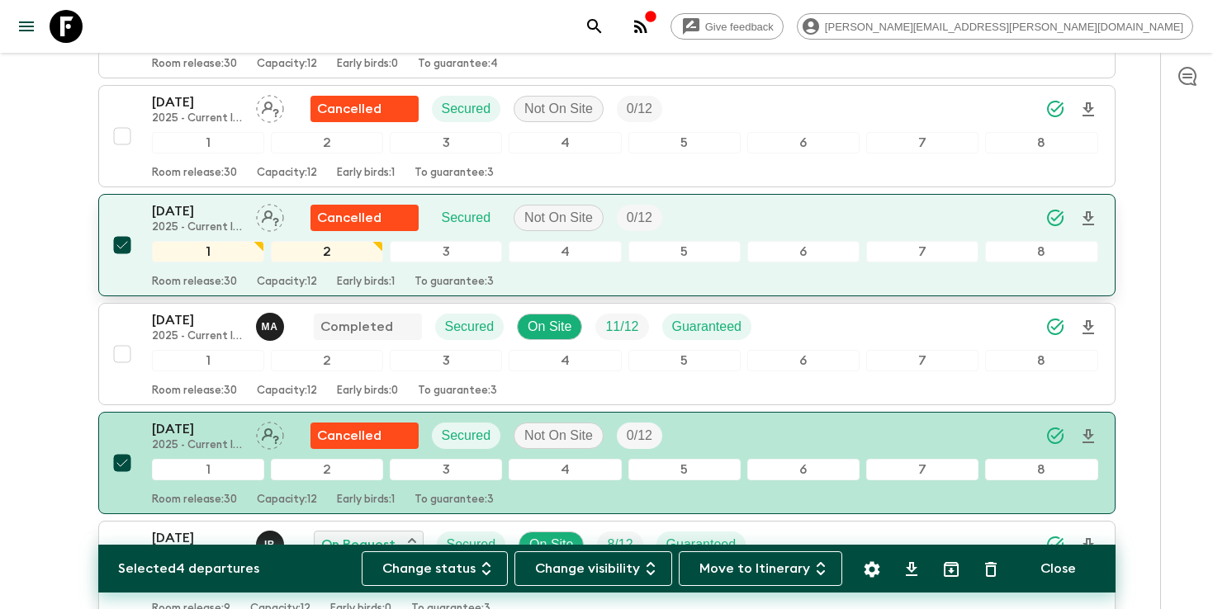
scroll to position [271, 0]
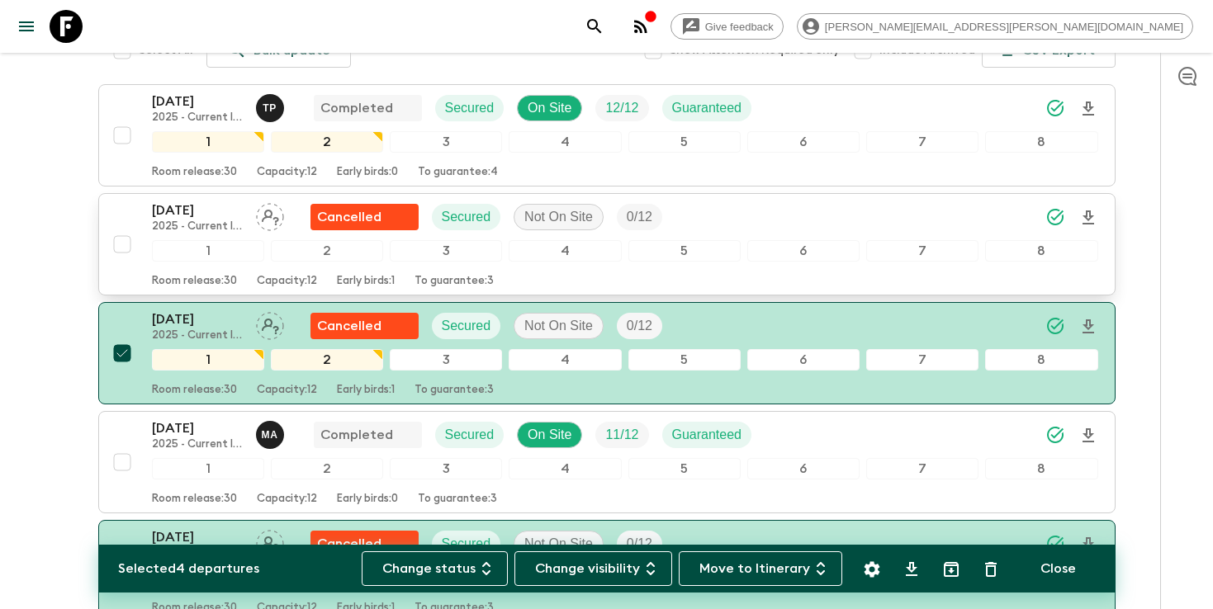
click at [124, 228] on input "checkbox" at bounding box center [122, 244] width 33 height 33
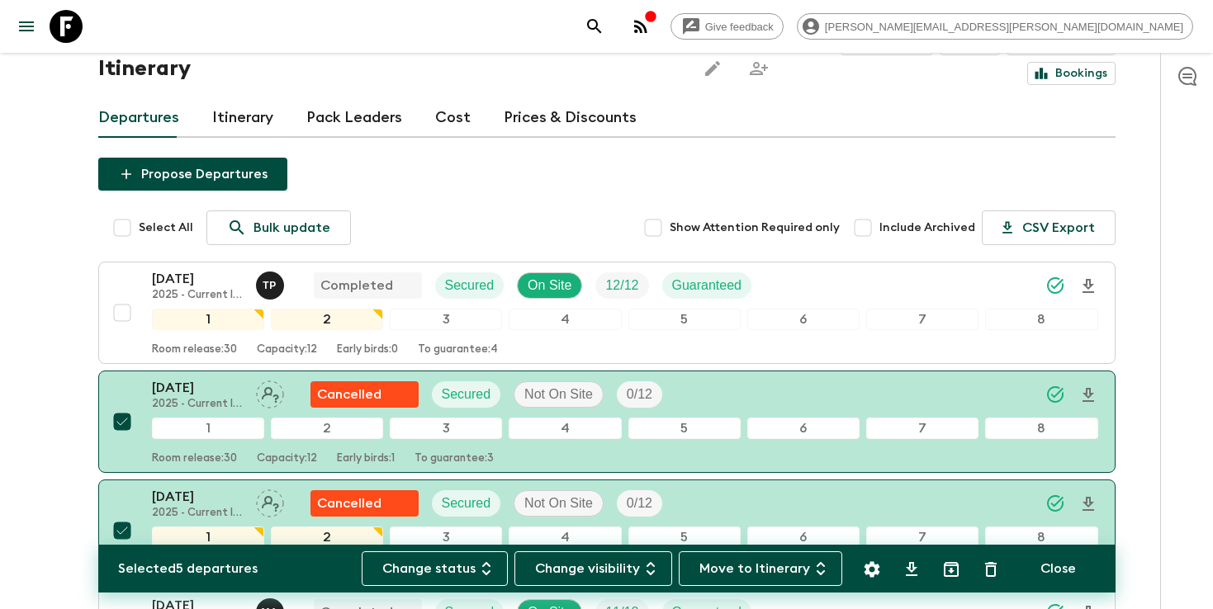
scroll to position [0, 0]
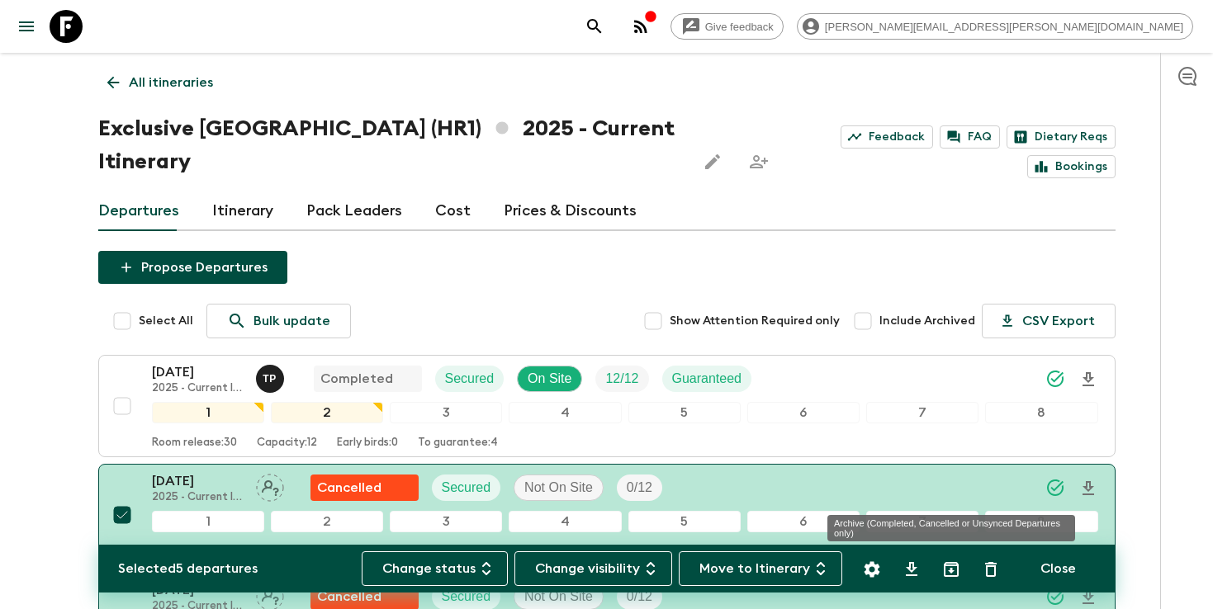
click at [953, 573] on icon "Archive (Completed, Cancelled or Unsynced Departures only)" at bounding box center [951, 570] width 20 height 20
checkbox input "false"
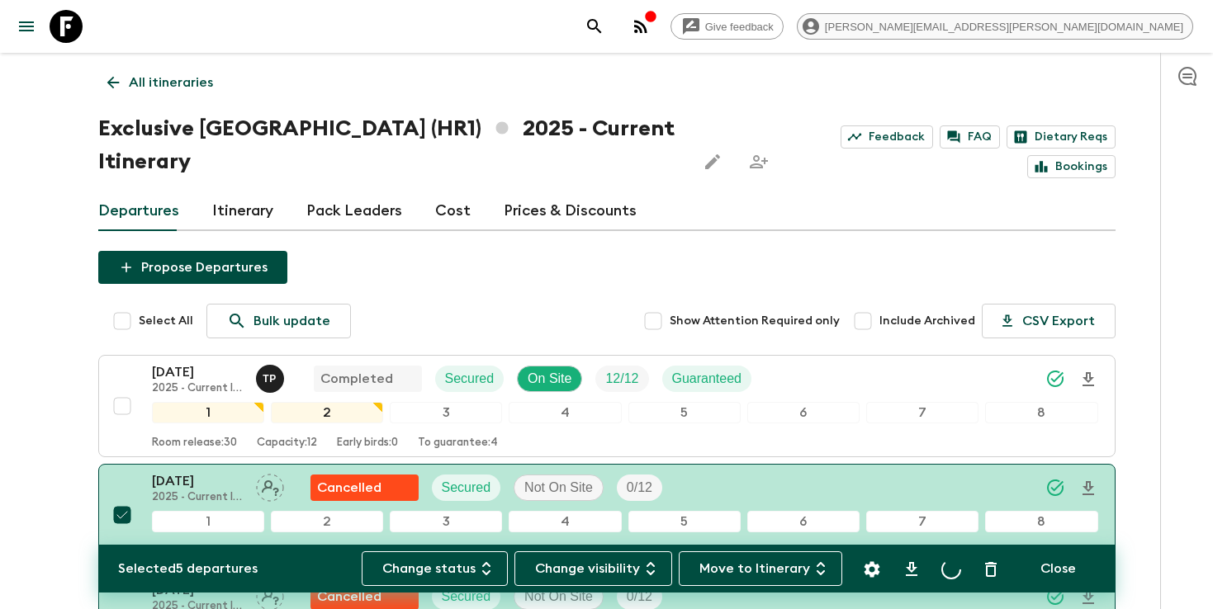
checkbox input "false"
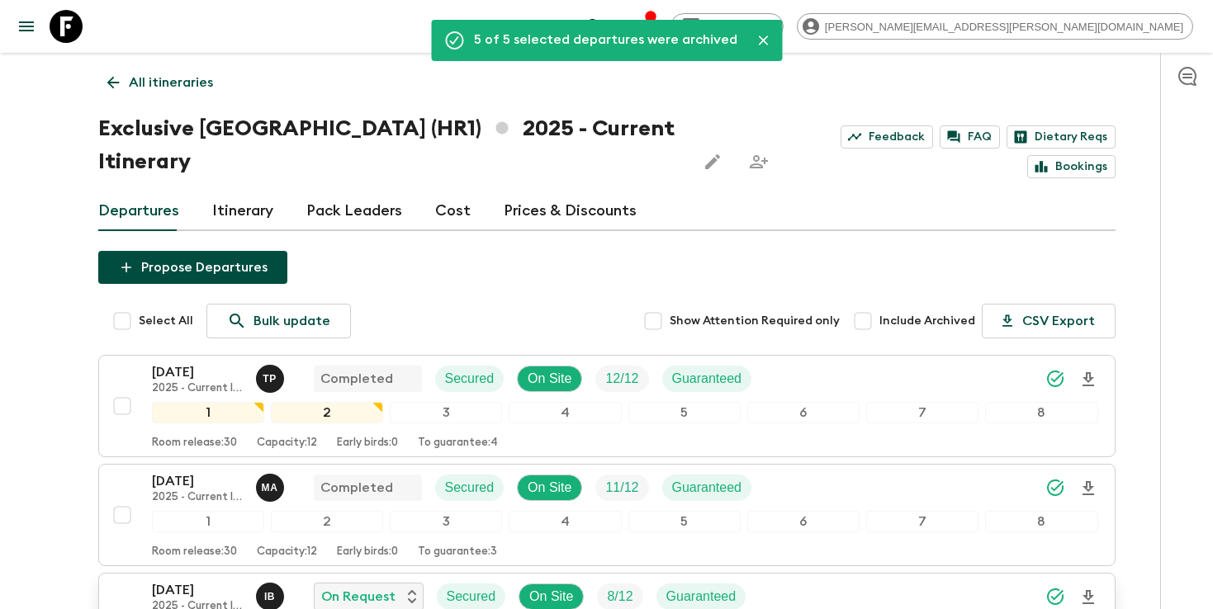
click at [604, 30] on icon "search adventures" at bounding box center [594, 27] width 20 height 20
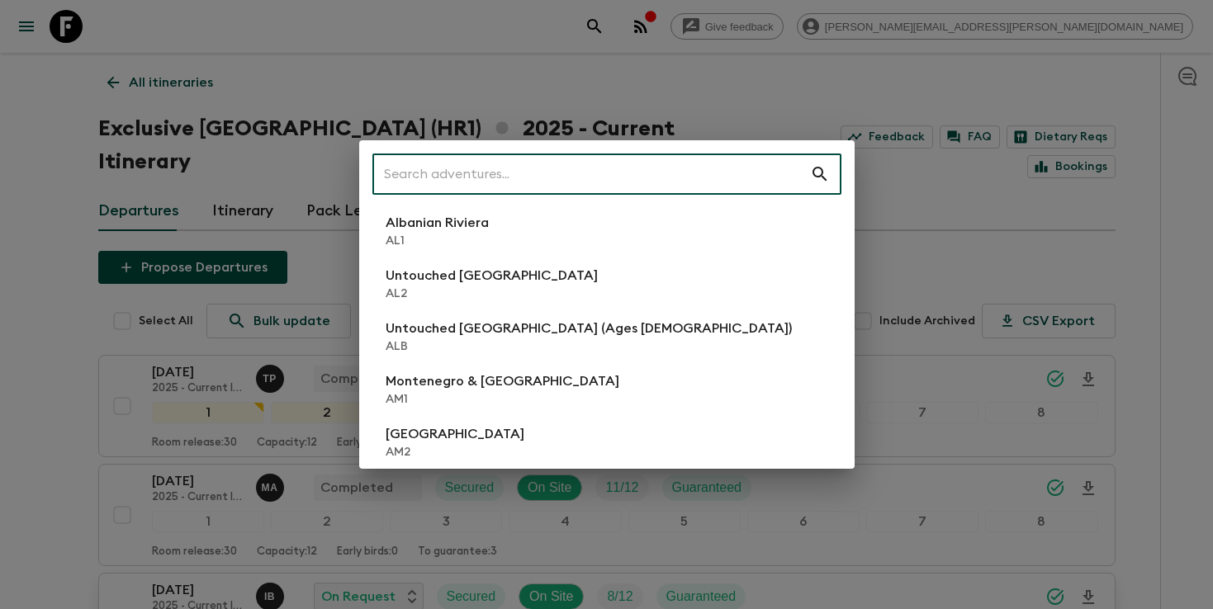
click at [674, 168] on input "text" at bounding box center [591, 174] width 438 height 46
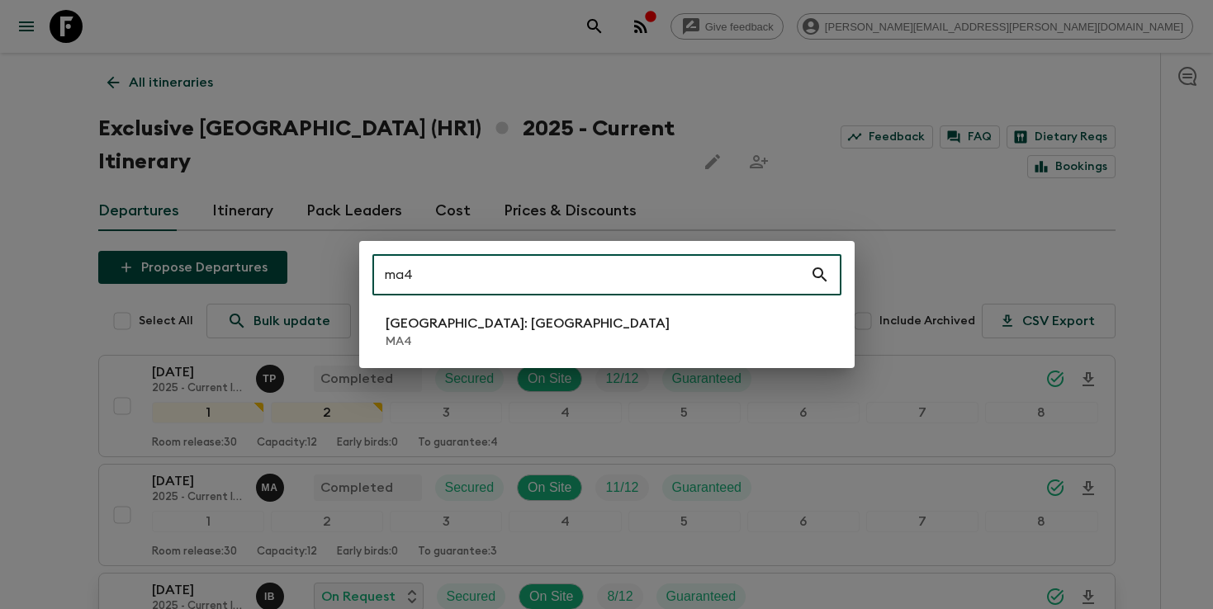
type input "ma4"
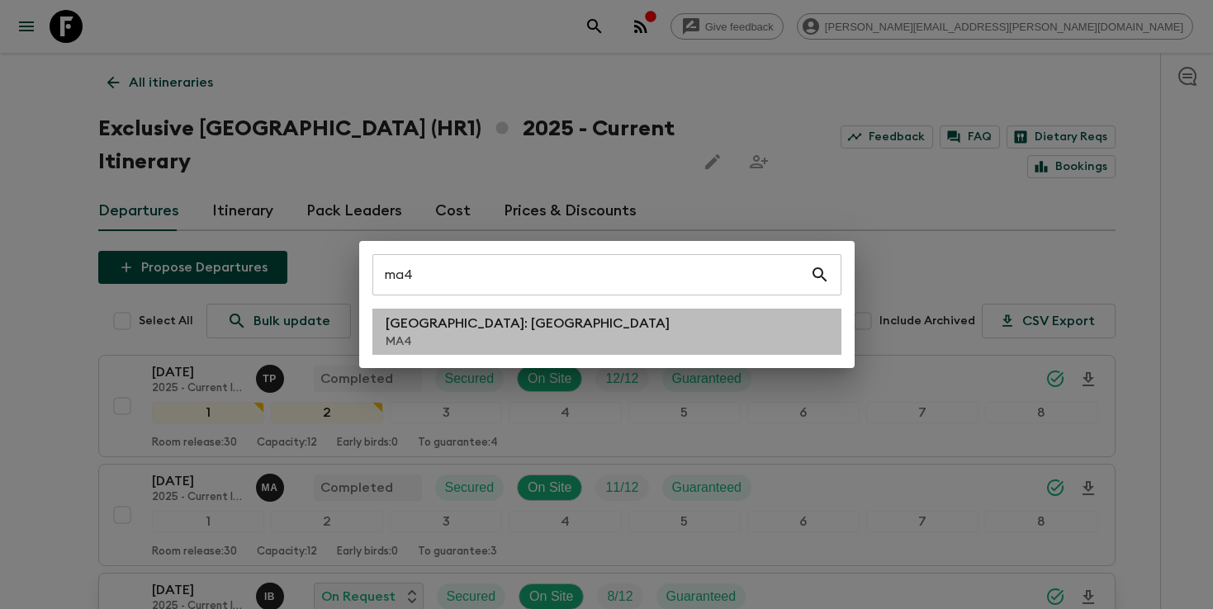
click at [570, 313] on li "[GEOGRAPHIC_DATA]: [GEOGRAPHIC_DATA] MA4" at bounding box center [606, 332] width 469 height 46
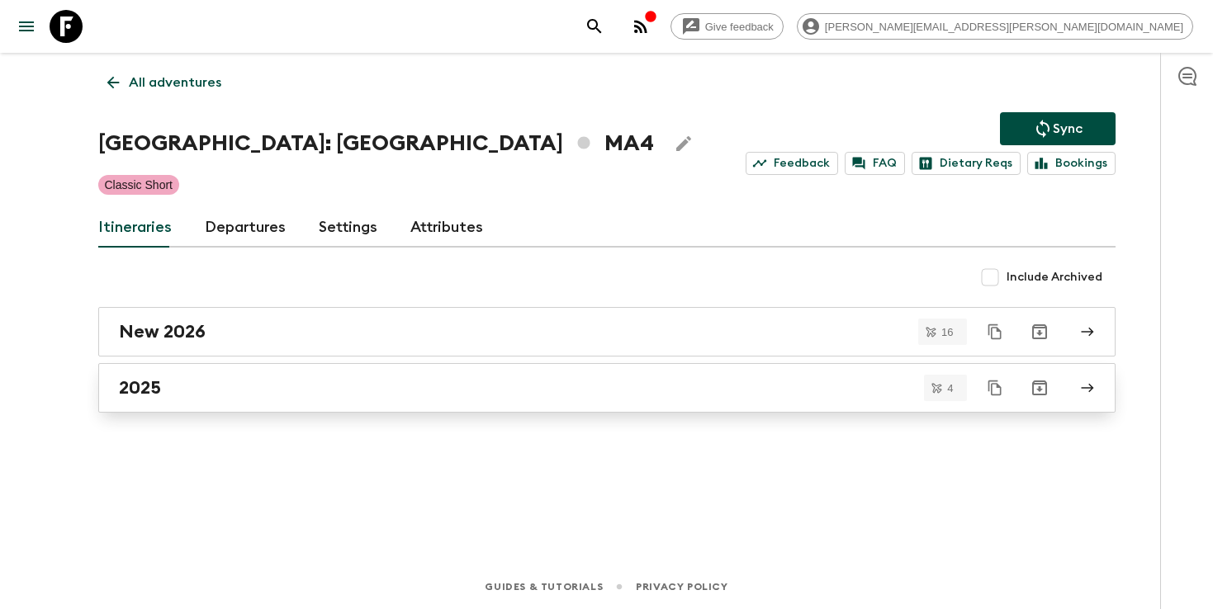
click at [542, 371] on link "2025" at bounding box center [606, 388] width 1017 height 50
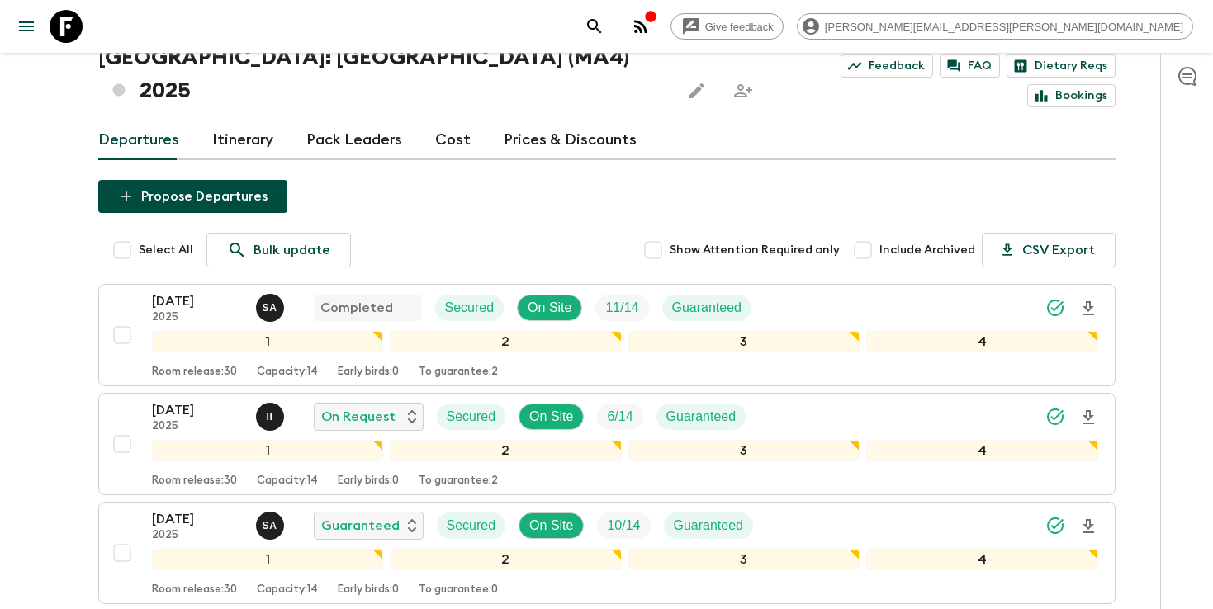
scroll to position [98, 0]
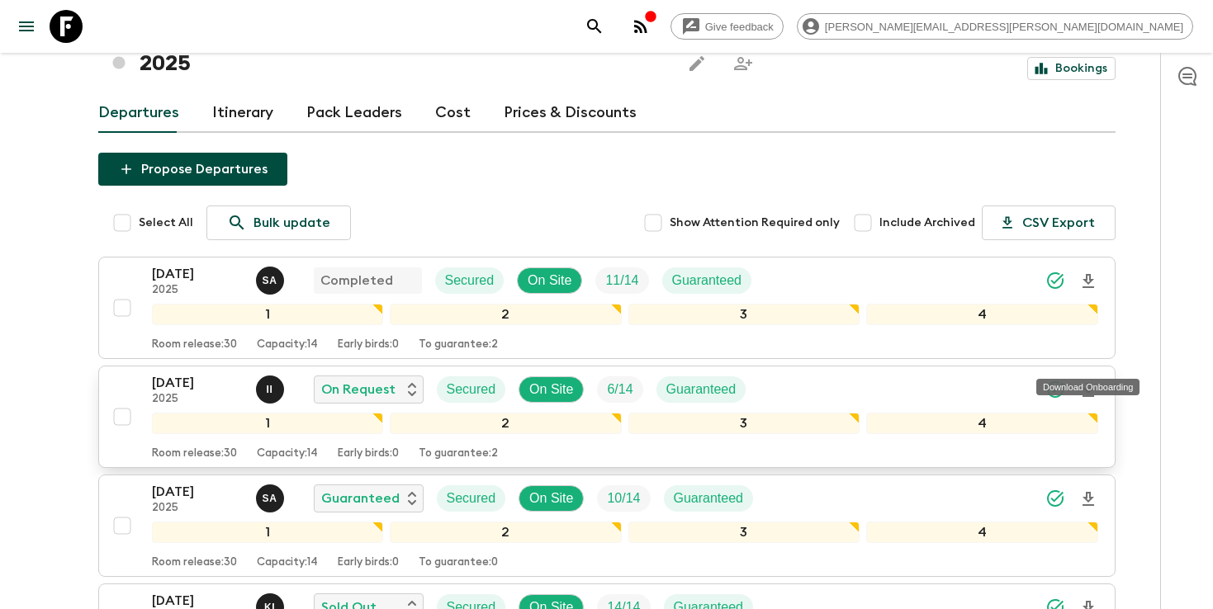
click at [1087, 381] on icon "Download Onboarding" at bounding box center [1088, 391] width 20 height 20
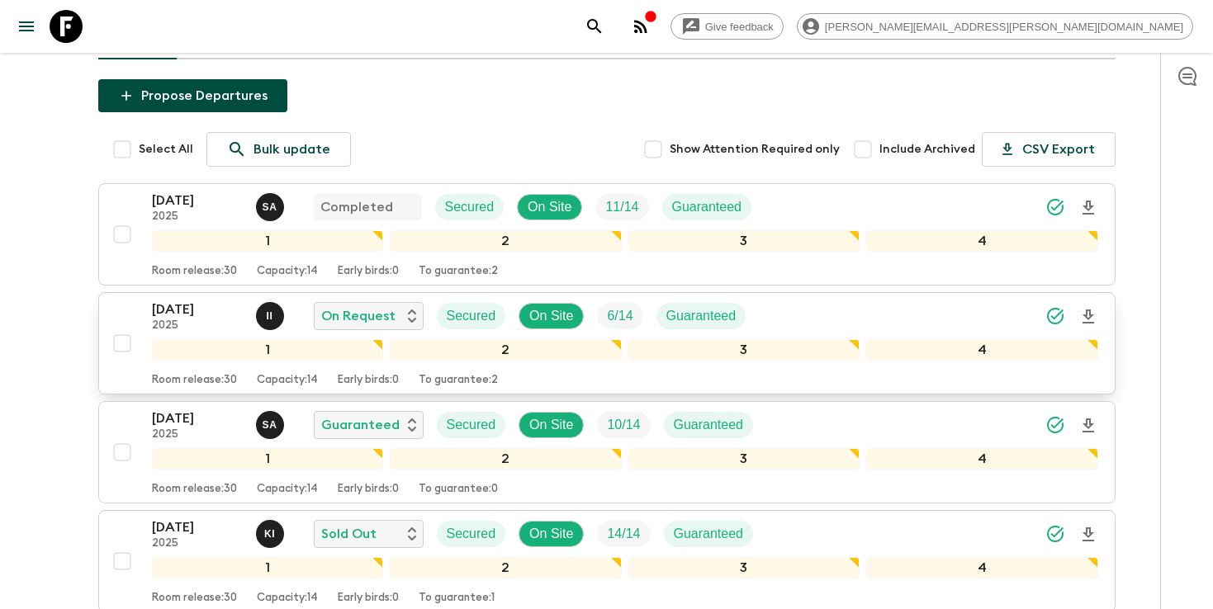
scroll to position [0, 0]
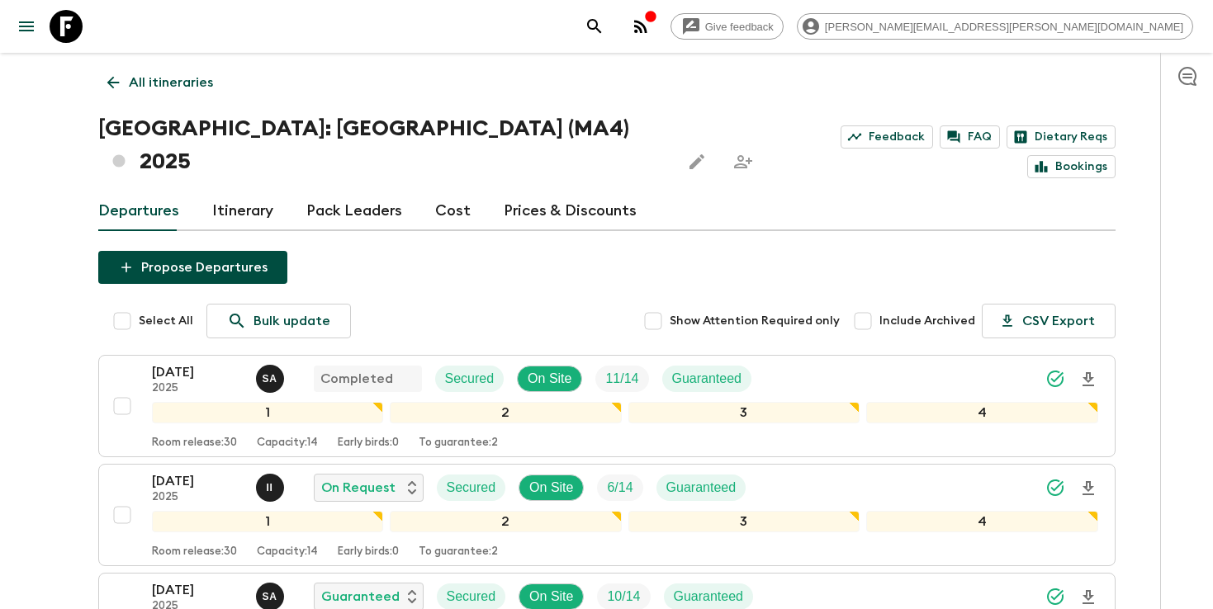
click at [604, 26] on icon "search adventures" at bounding box center [594, 27] width 20 height 20
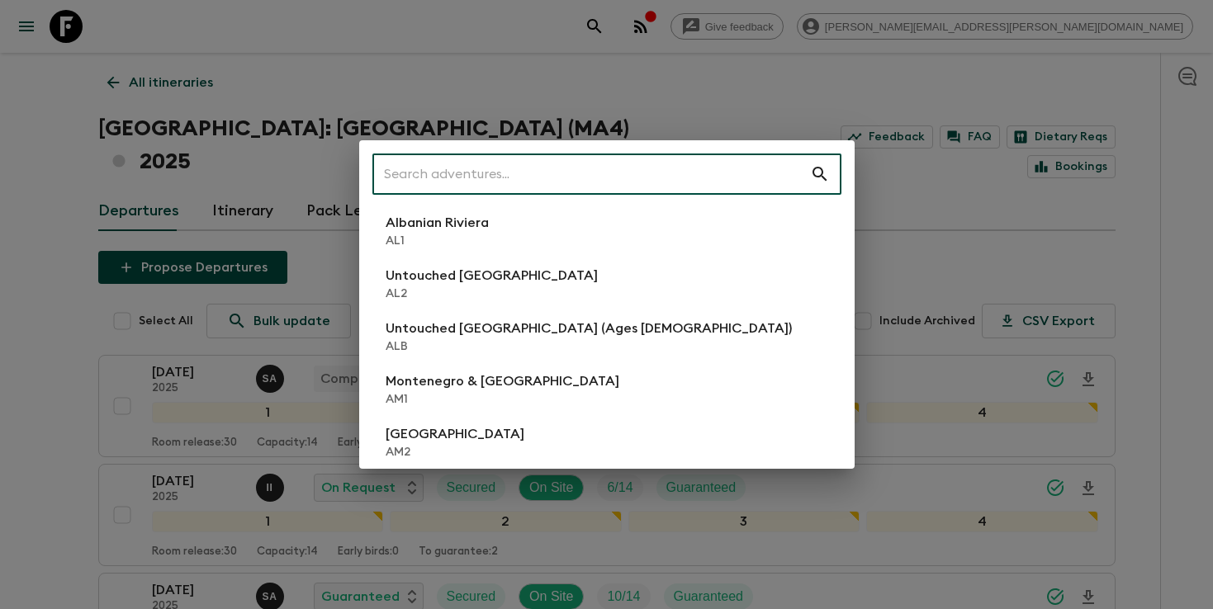
click at [629, 159] on input "text" at bounding box center [591, 174] width 438 height 46
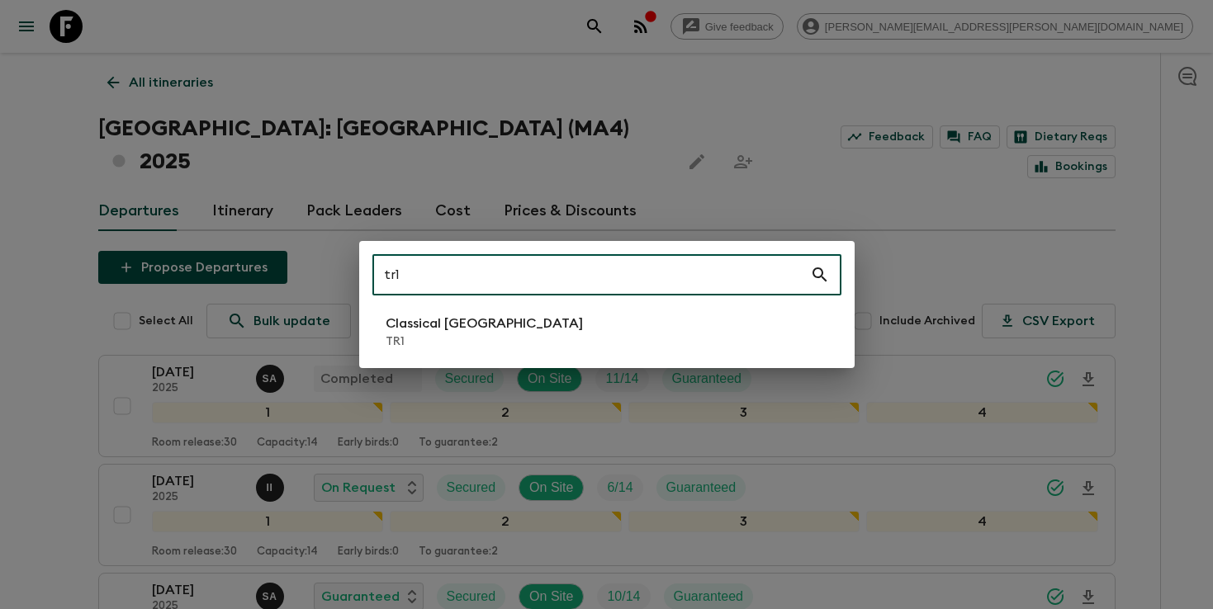
type input "tr1"
click at [441, 327] on p "Classical [GEOGRAPHIC_DATA]" at bounding box center [484, 324] width 197 height 20
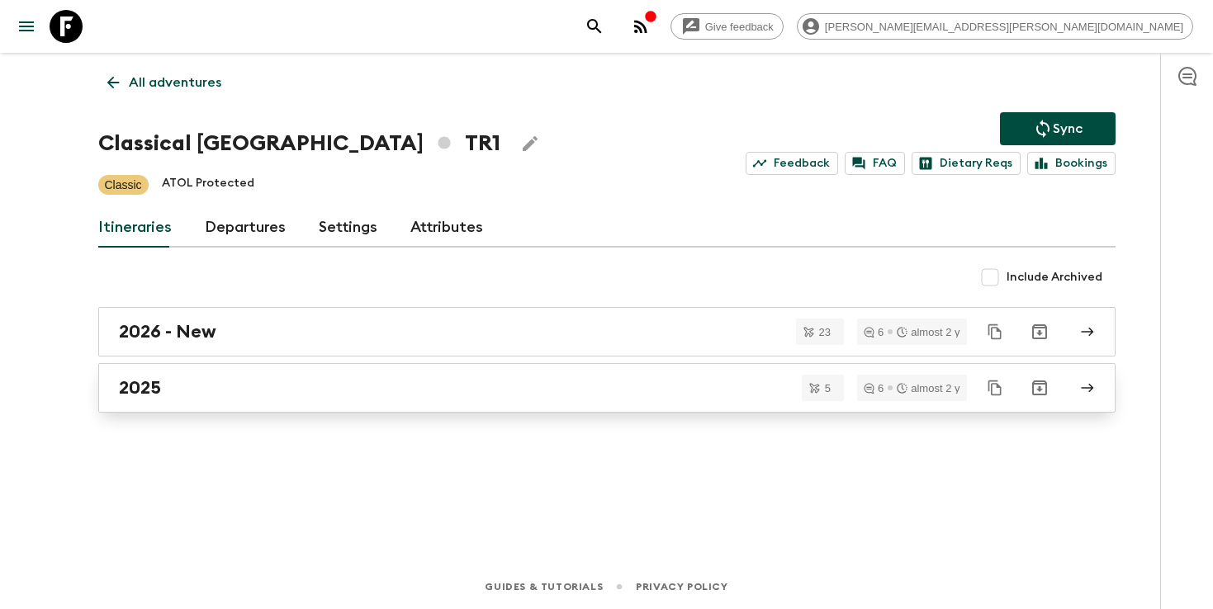
click at [452, 367] on link "2025" at bounding box center [606, 388] width 1017 height 50
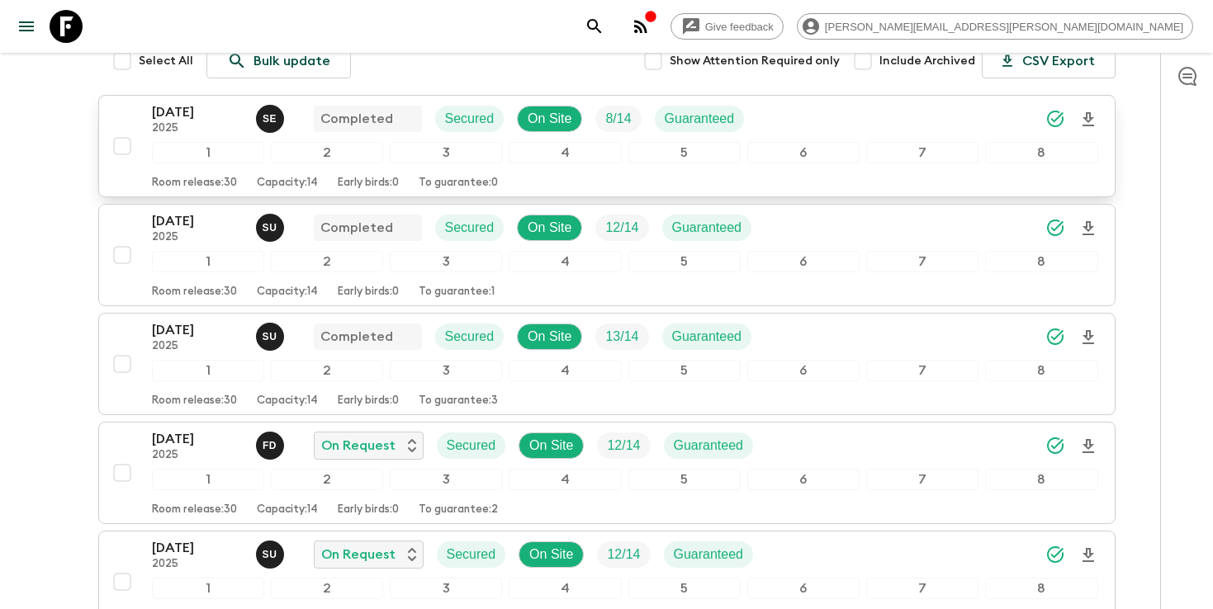
scroll to position [381, 0]
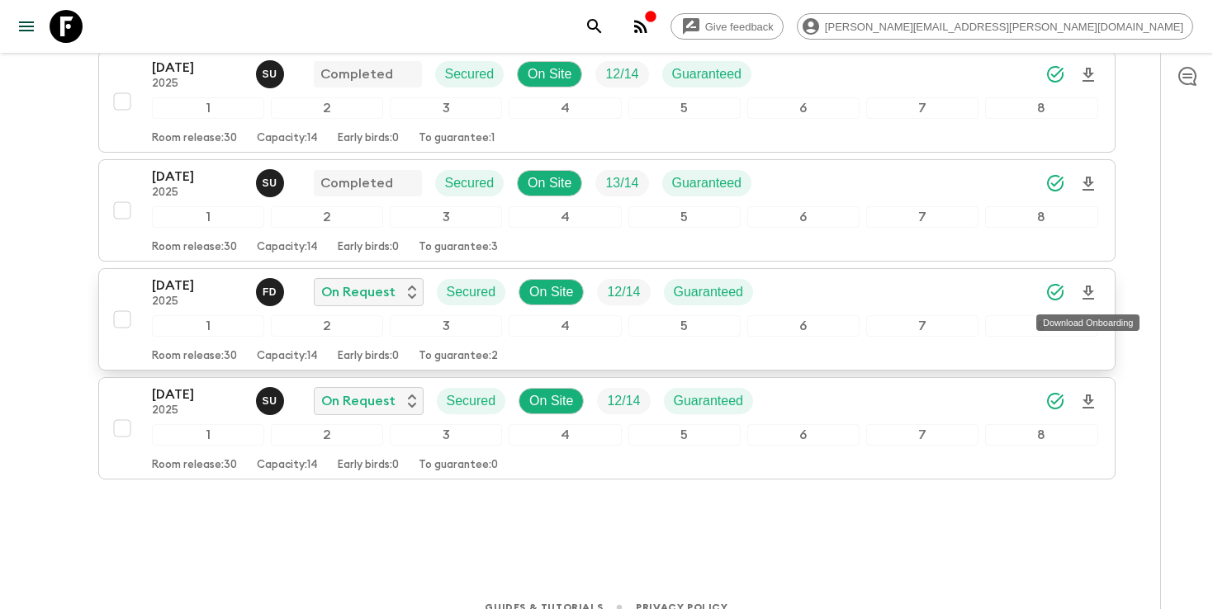
click at [1085, 297] on icon "Download Onboarding" at bounding box center [1088, 293] width 12 height 14
click at [604, 31] on icon "search adventures" at bounding box center [594, 27] width 20 height 20
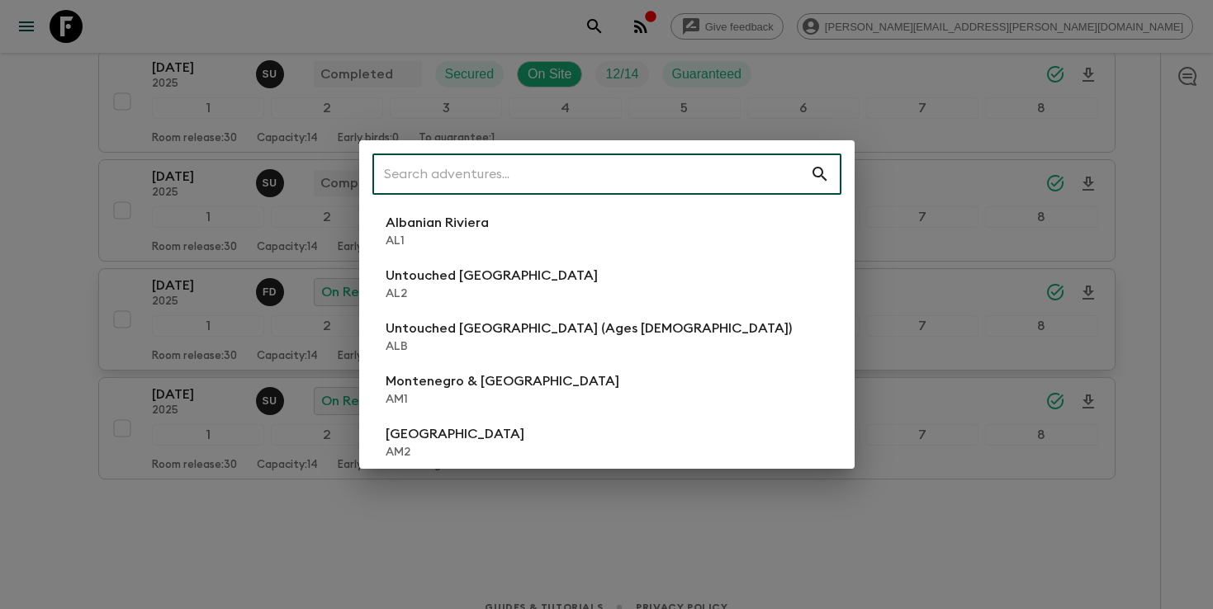
click at [643, 176] on input "text" at bounding box center [591, 174] width 438 height 46
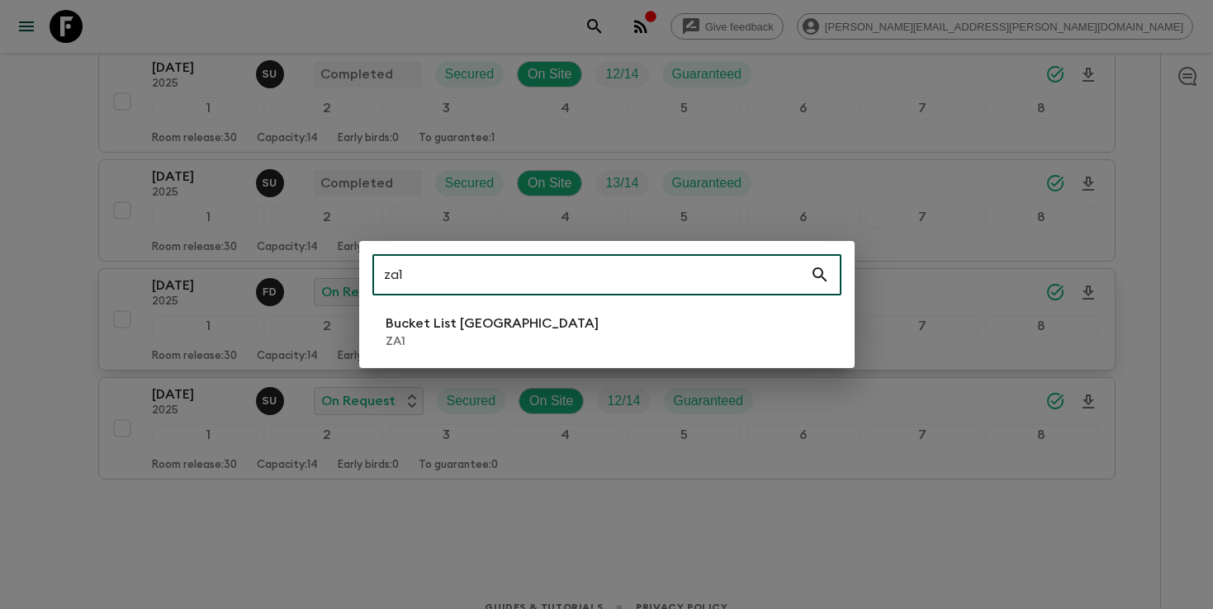
type input "za1"
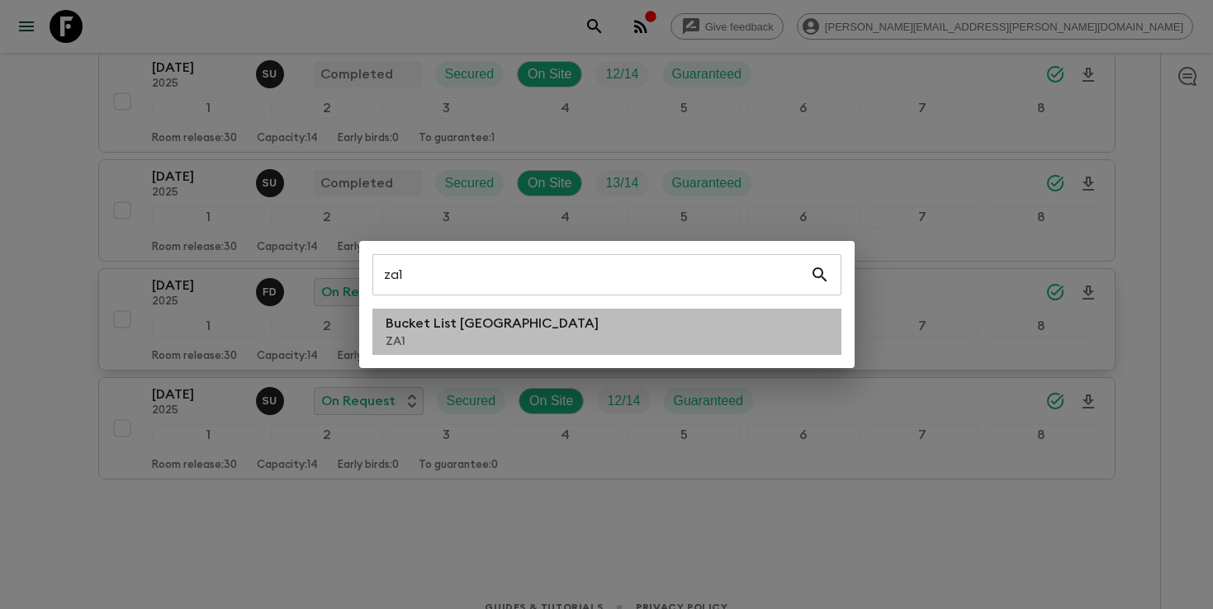
click at [527, 334] on p "ZA1" at bounding box center [492, 342] width 213 height 17
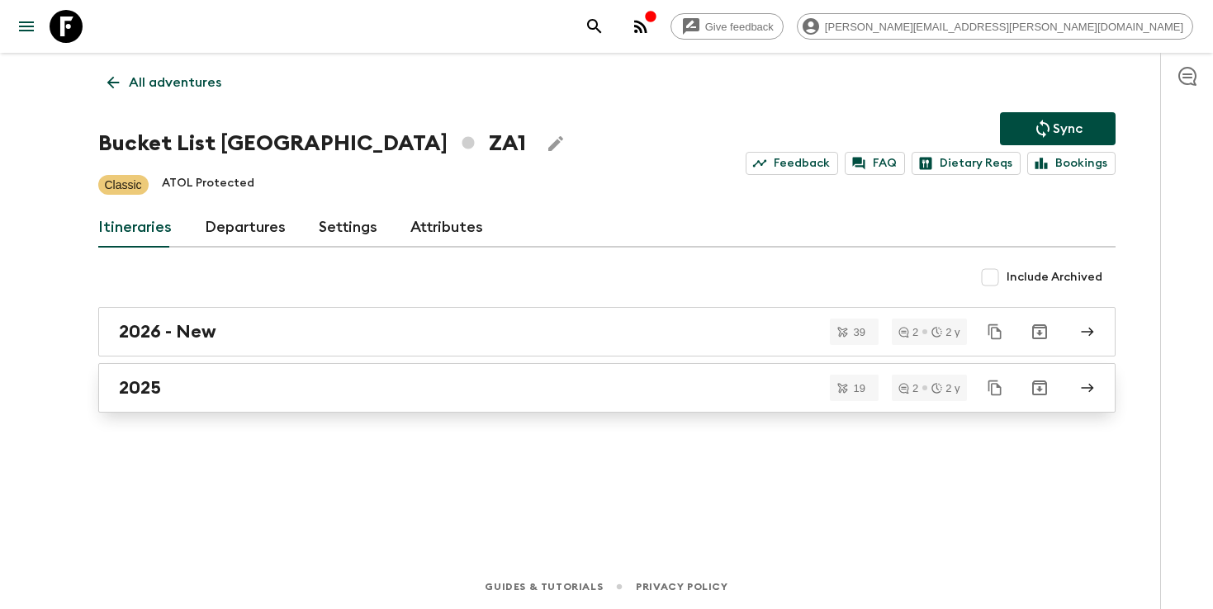
click at [300, 412] on link "2025" at bounding box center [606, 388] width 1017 height 50
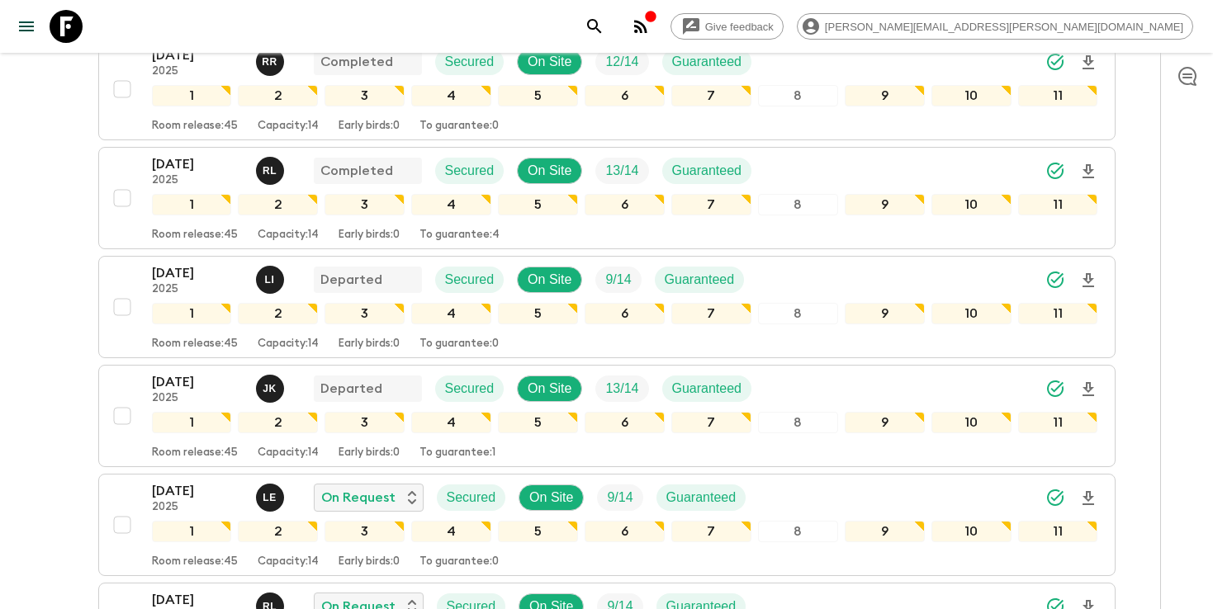
scroll to position [339, 0]
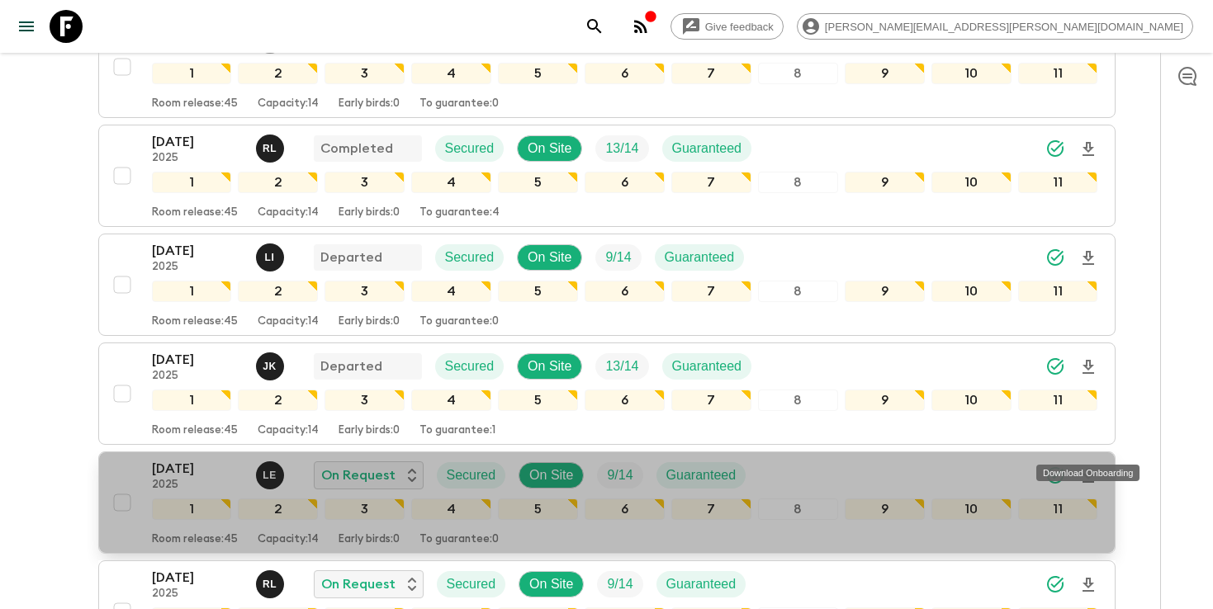
click at [1089, 469] on icon "Download Onboarding" at bounding box center [1088, 476] width 12 height 14
